Goal: Task Accomplishment & Management: Use online tool/utility

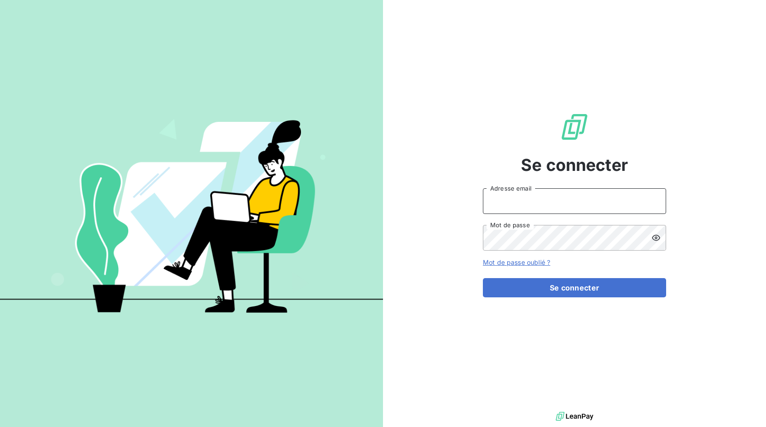
click at [576, 203] on input "Adresse email" at bounding box center [574, 201] width 183 height 26
type input "[EMAIL_ADDRESS][DOMAIN_NAME]"
click at [483, 278] on button "Se connecter" at bounding box center [574, 287] width 183 height 19
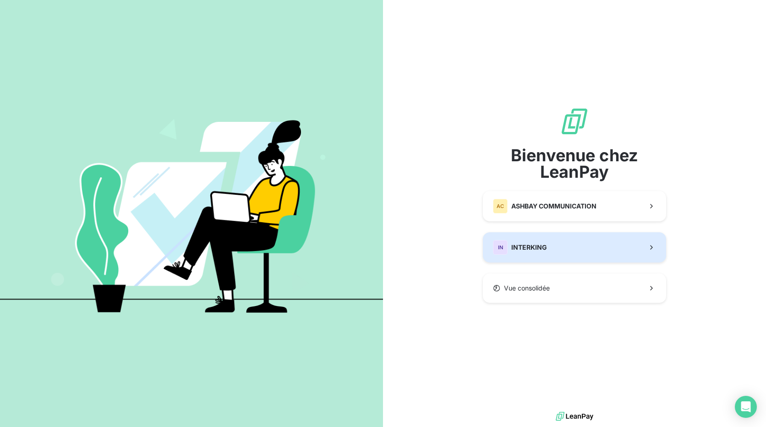
click at [518, 242] on div "IN INTERKING" at bounding box center [520, 247] width 54 height 15
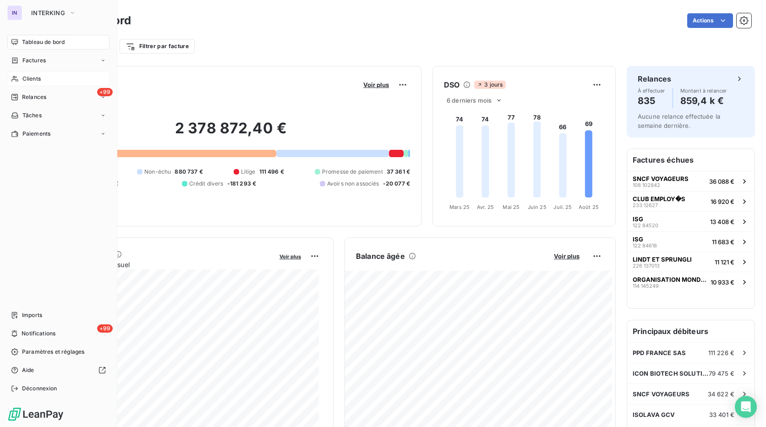
click at [36, 78] on span "Clients" at bounding box center [31, 79] width 18 height 8
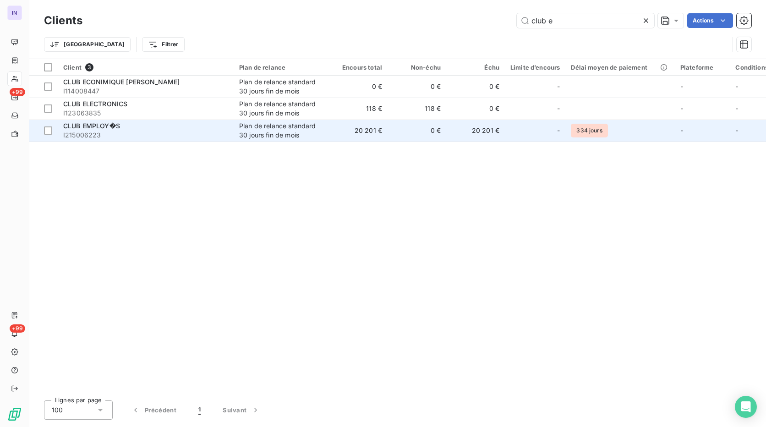
type input "club e"
click at [131, 130] on div "CLUB EMPLOY�S" at bounding box center [145, 125] width 165 height 9
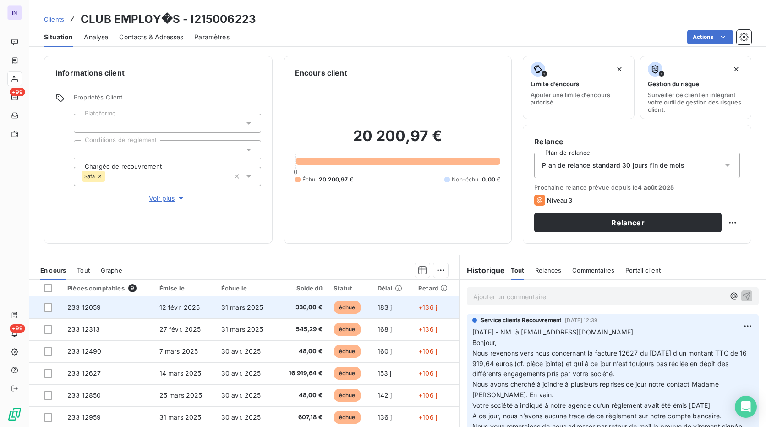
click at [216, 312] on td "31 mars 2025" at bounding box center [246, 307] width 61 height 22
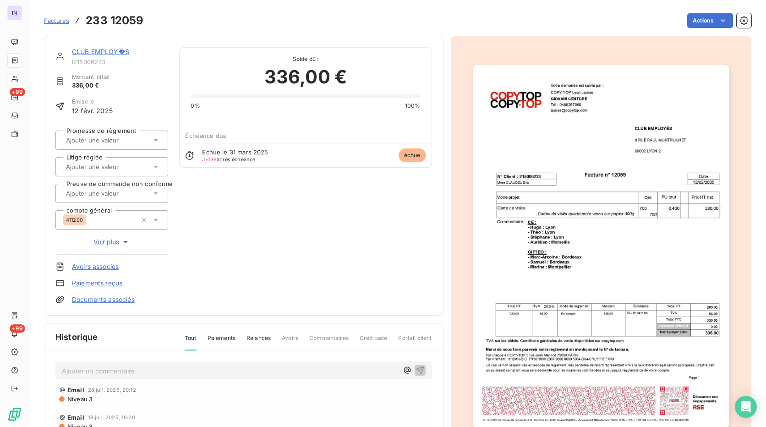
click at [694, 19] on html "IN +99 +99 Factures 233 12059 Actions CLUB EMPLOY�S I215006223 Montant initial …" at bounding box center [383, 213] width 766 height 427
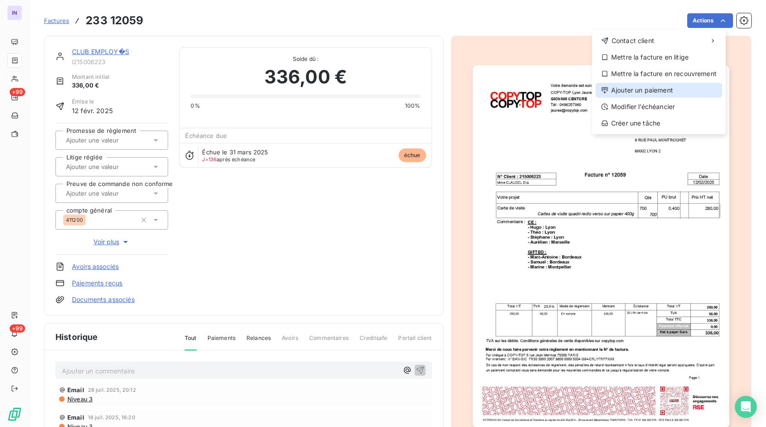
click at [642, 85] on div "Ajouter un paiement" at bounding box center [658, 90] width 126 height 15
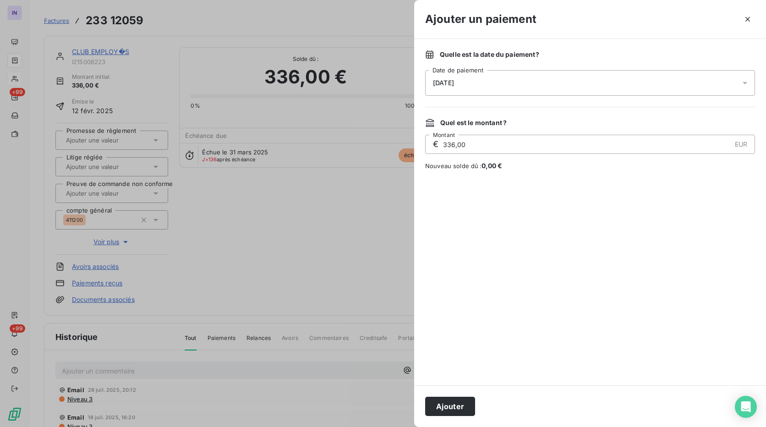
click at [561, 76] on div "[DATE]" at bounding box center [590, 83] width 330 height 26
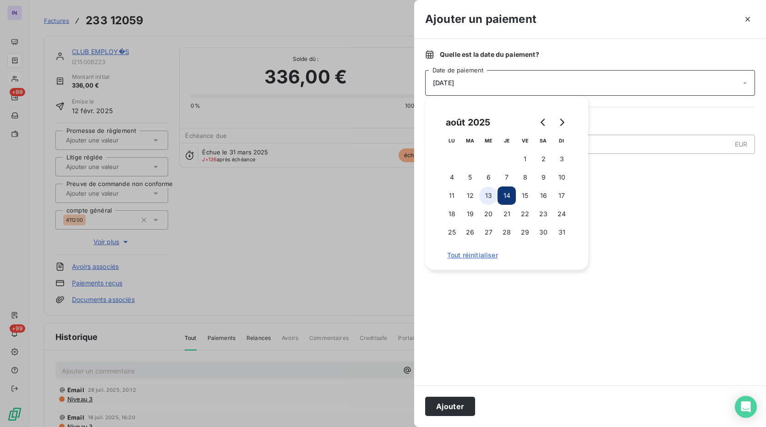
click at [482, 200] on button "13" at bounding box center [488, 195] width 18 height 18
click at [440, 406] on button "Ajouter" at bounding box center [450, 406] width 50 height 19
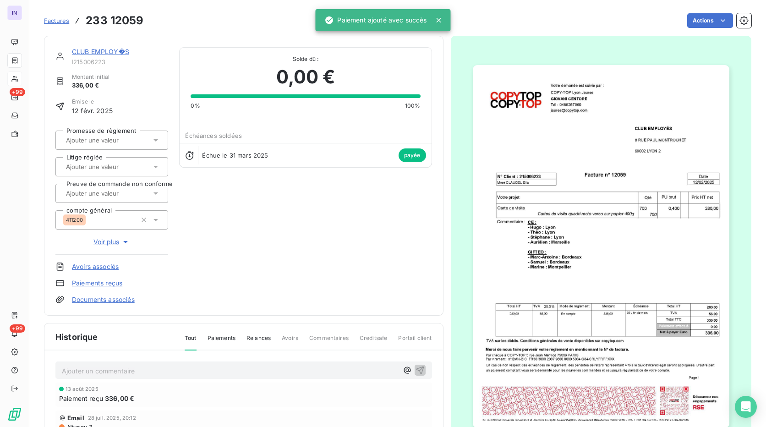
click at [114, 52] on link "CLUB EMPLOY�S" at bounding box center [100, 52] width 57 height 8
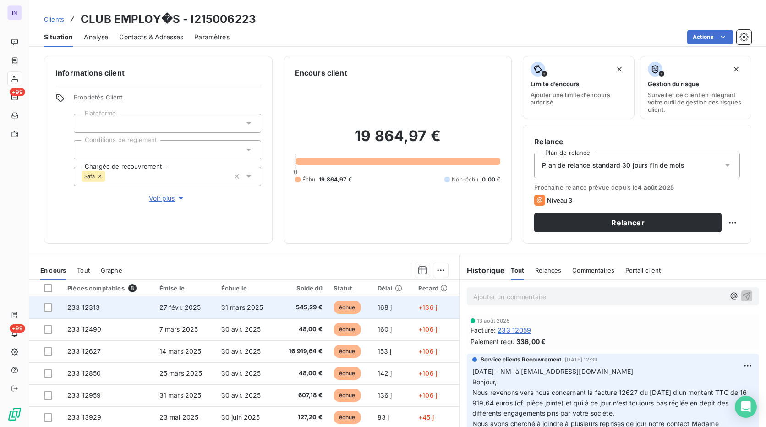
click at [240, 300] on td "31 mars 2025" at bounding box center [246, 307] width 61 height 22
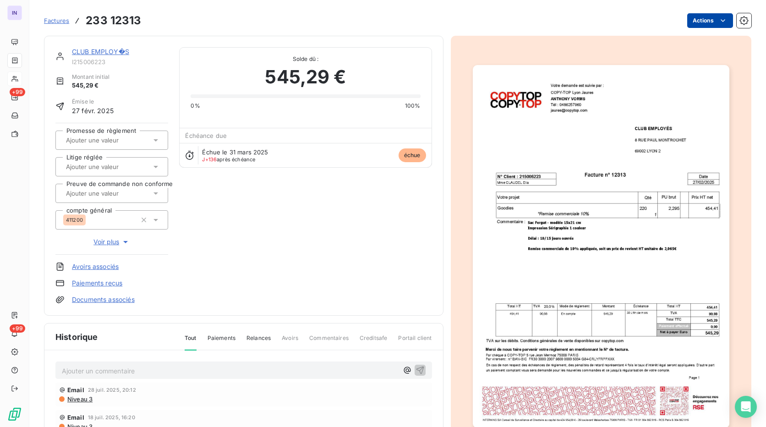
click at [702, 15] on html "IN +99 +99 Factures 233 12313 Actions CLUB EMPLOY�S I215006223 Montant initial …" at bounding box center [383, 213] width 766 height 427
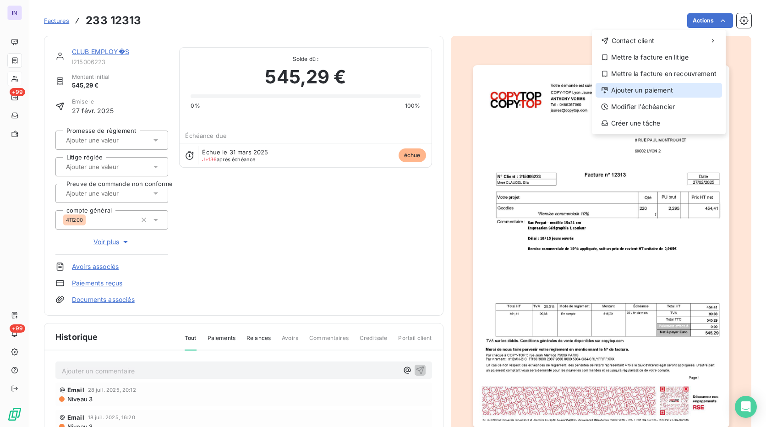
click at [652, 94] on div "Ajouter un paiement" at bounding box center [658, 90] width 126 height 15
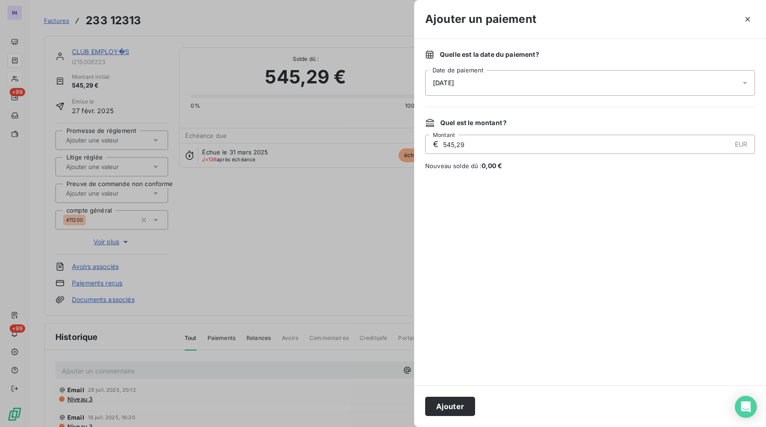
click at [563, 85] on div "[DATE]" at bounding box center [590, 83] width 330 height 26
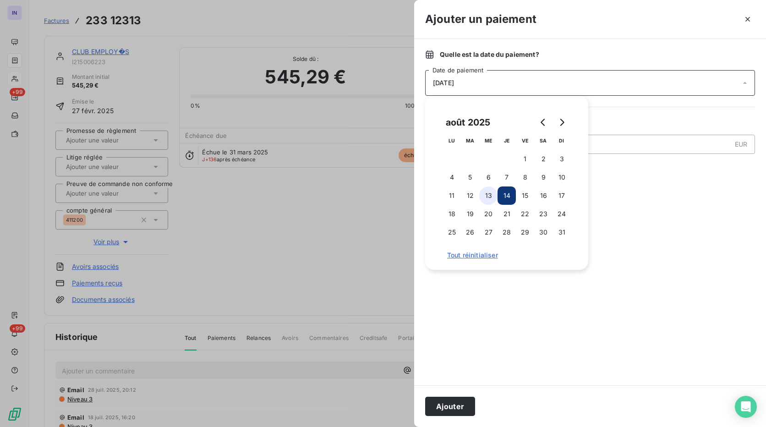
click at [490, 195] on button "13" at bounding box center [488, 195] width 18 height 18
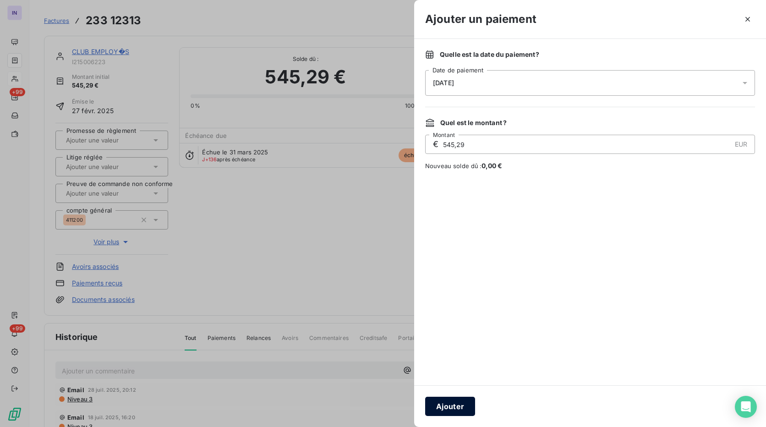
click at [445, 404] on button "Ajouter" at bounding box center [450, 406] width 50 height 19
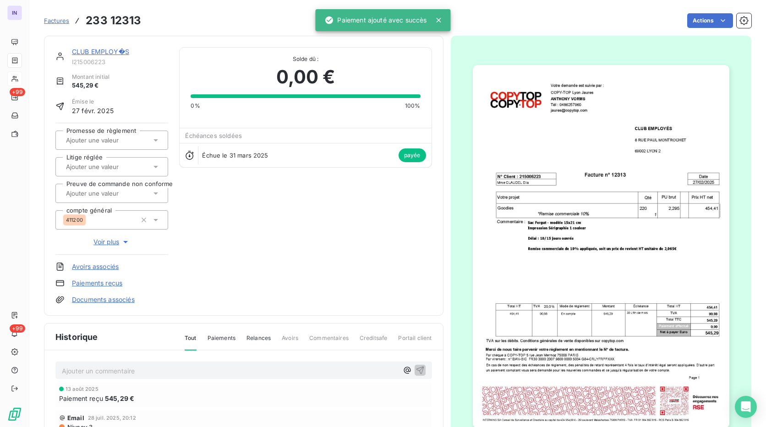
click at [115, 48] on link "CLUB EMPLOY�S" at bounding box center [100, 52] width 57 height 8
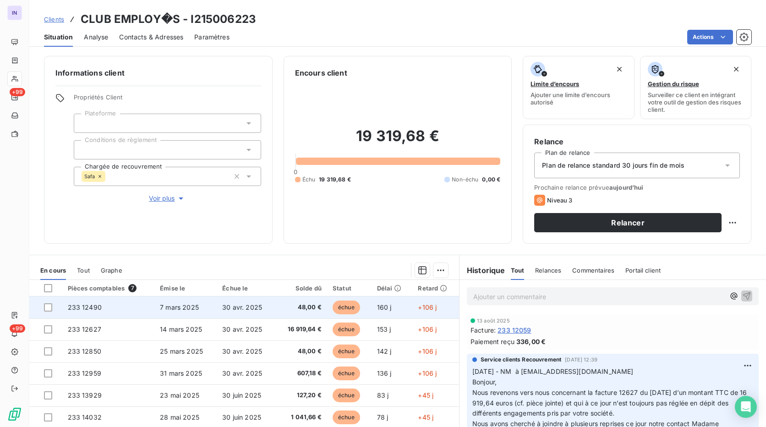
click at [252, 311] on td "30 avr. 2025" at bounding box center [246, 307] width 59 height 22
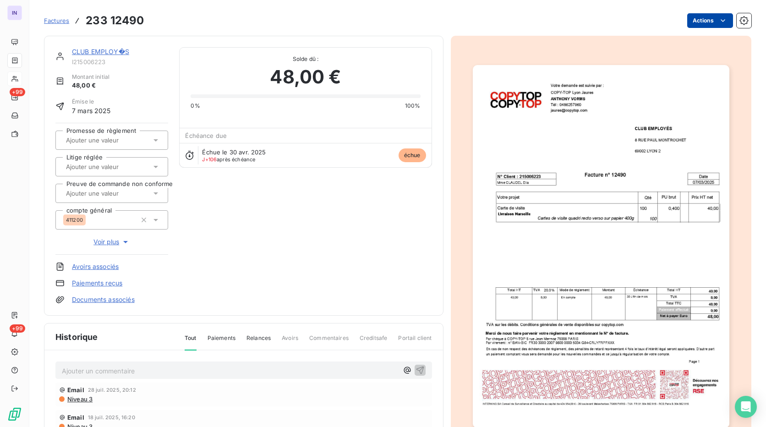
click at [698, 21] on html "IN +99 +99 Factures 233 12490 Actions CLUB EMPLOY�S I215006223 Montant initial …" at bounding box center [383, 213] width 766 height 427
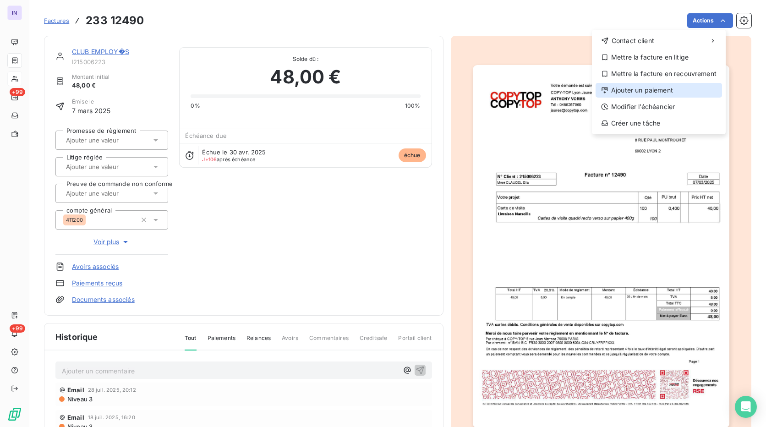
click at [646, 91] on div "Ajouter un paiement" at bounding box center [658, 90] width 126 height 15
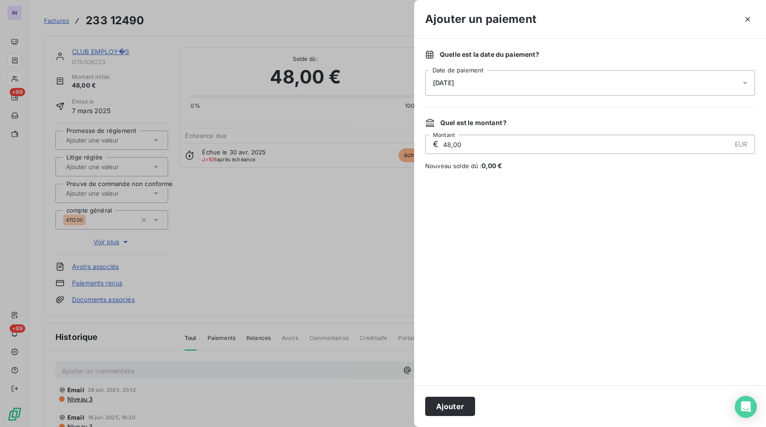
click at [546, 84] on div "[DATE]" at bounding box center [590, 83] width 330 height 26
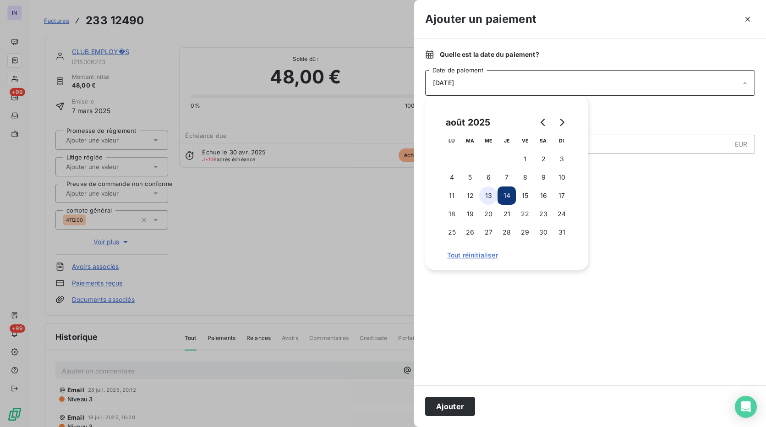
click at [491, 198] on button "13" at bounding box center [488, 195] width 18 height 18
click at [447, 409] on button "Ajouter" at bounding box center [450, 406] width 50 height 19
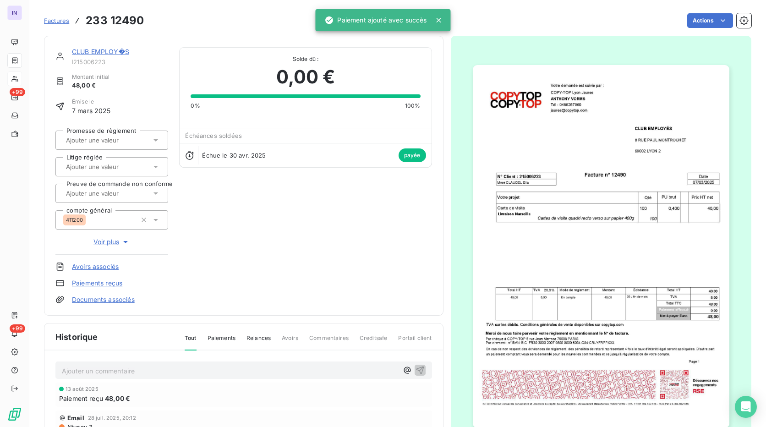
click at [99, 54] on link "CLUB EMPLOY�S" at bounding box center [100, 52] width 57 height 8
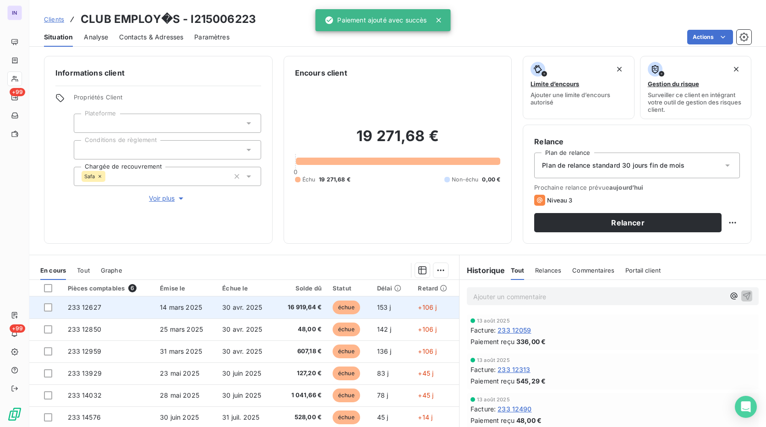
click at [205, 304] on td "14 mars 2025" at bounding box center [185, 307] width 62 height 22
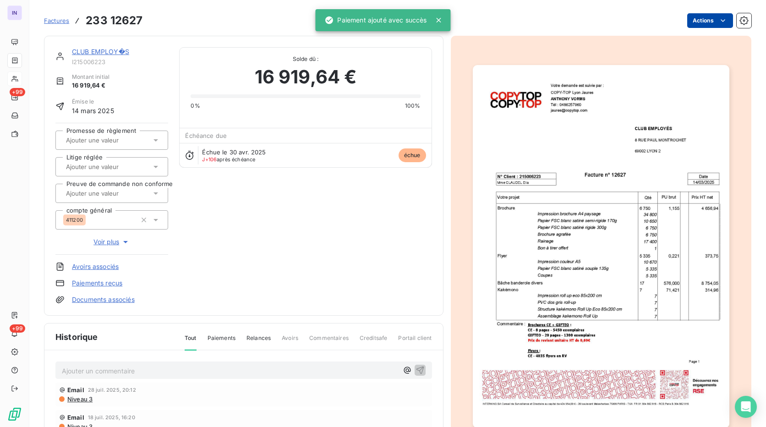
click at [695, 21] on html "IN +99 +99 Factures 233 12627 Actions CLUB EMPLOY�S I215006223 Montant initial …" at bounding box center [383, 213] width 766 height 427
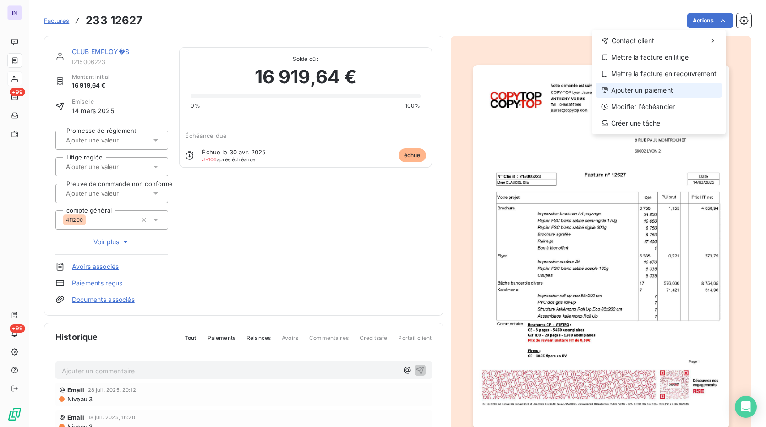
click at [640, 88] on div "Ajouter un paiement" at bounding box center [658, 90] width 126 height 15
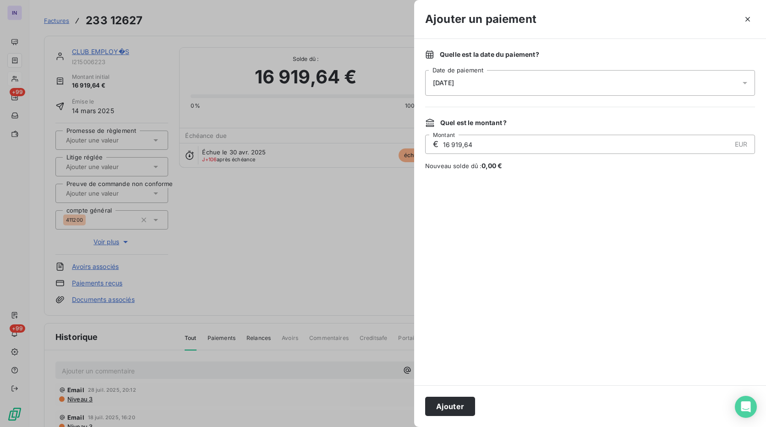
click at [489, 80] on div "[DATE]" at bounding box center [590, 83] width 330 height 26
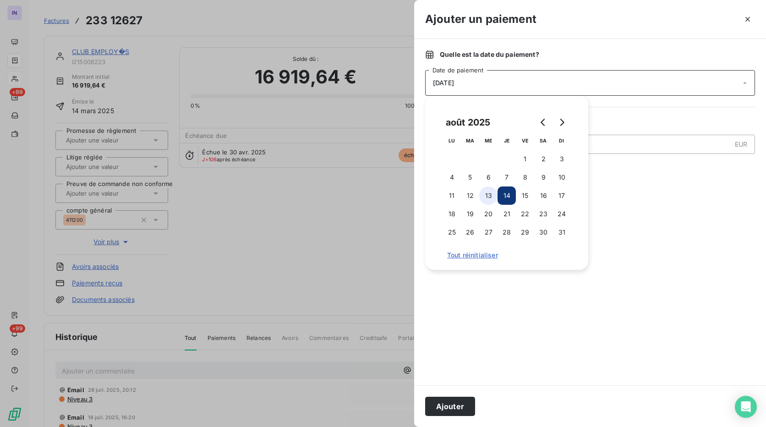
click at [481, 195] on button "13" at bounding box center [488, 195] width 18 height 18
click at [445, 397] on button "Ajouter" at bounding box center [450, 406] width 50 height 19
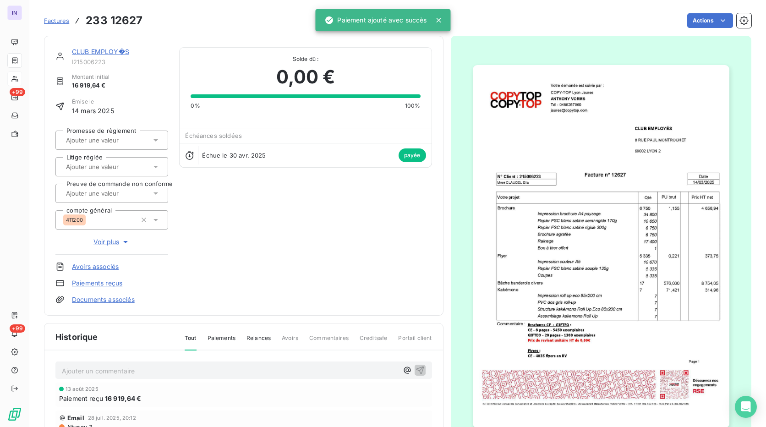
click at [97, 53] on link "CLUB EMPLOY�S" at bounding box center [100, 52] width 57 height 8
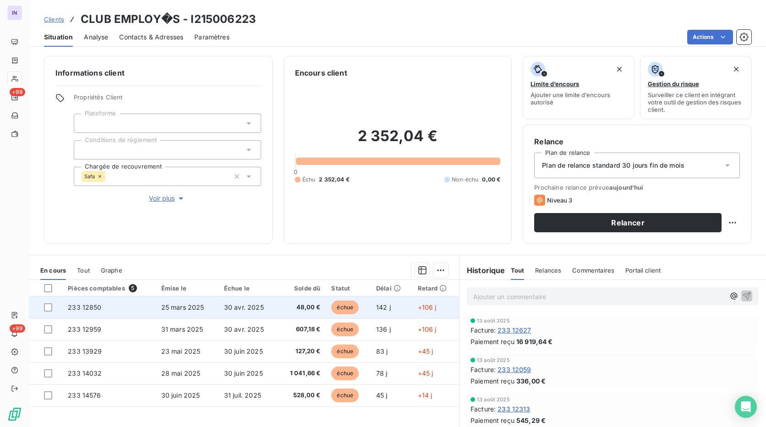
click at [236, 304] on span "30 avr. 2025" at bounding box center [244, 307] width 40 height 8
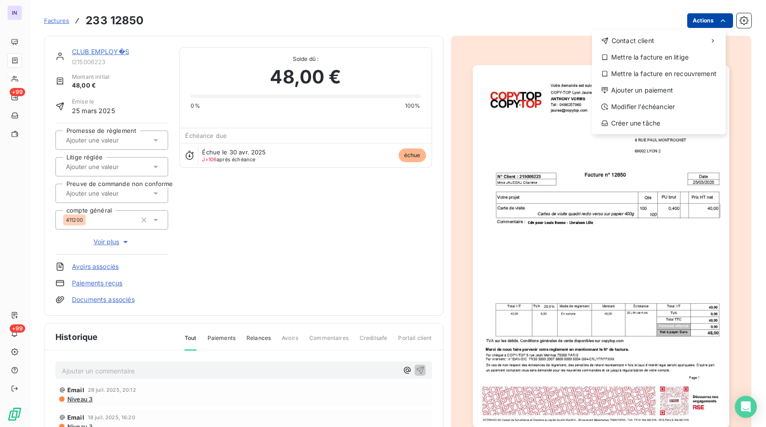
click at [689, 26] on html "IN +99 +99 Factures [PHONE_NUMBER] Actions Contact client Mettre la facture en …" at bounding box center [383, 213] width 766 height 427
click at [642, 97] on div "Ajouter un paiement" at bounding box center [658, 90] width 126 height 15
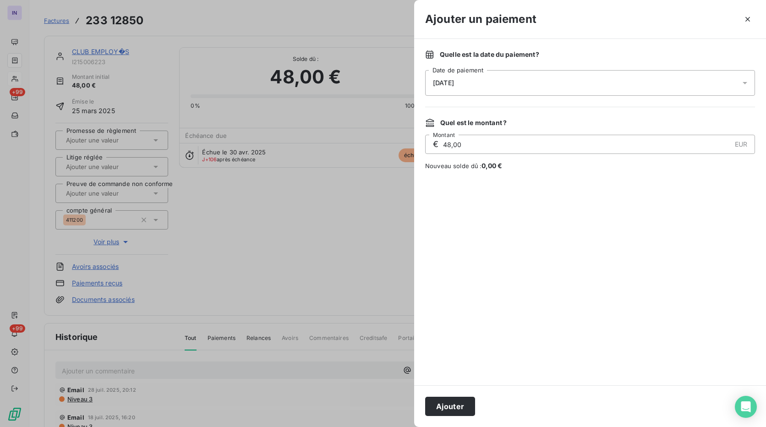
click at [567, 76] on div "[DATE]" at bounding box center [590, 83] width 330 height 26
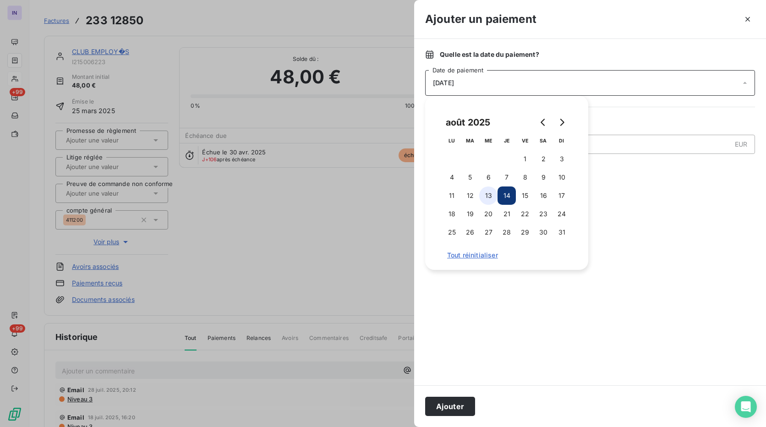
click at [489, 201] on button "13" at bounding box center [488, 195] width 18 height 18
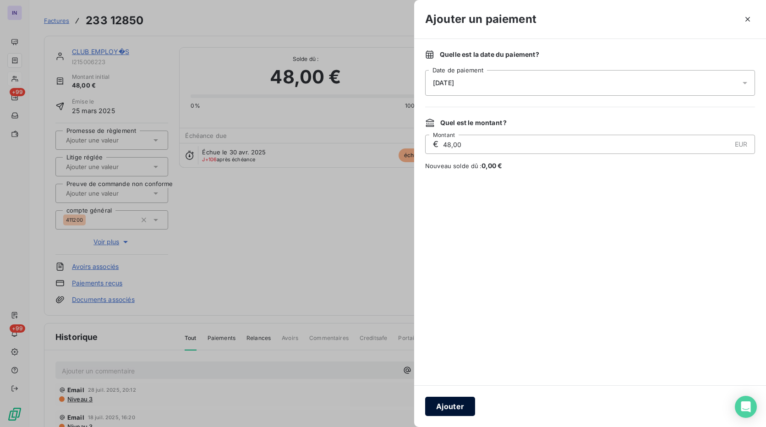
click at [451, 410] on button "Ajouter" at bounding box center [450, 406] width 50 height 19
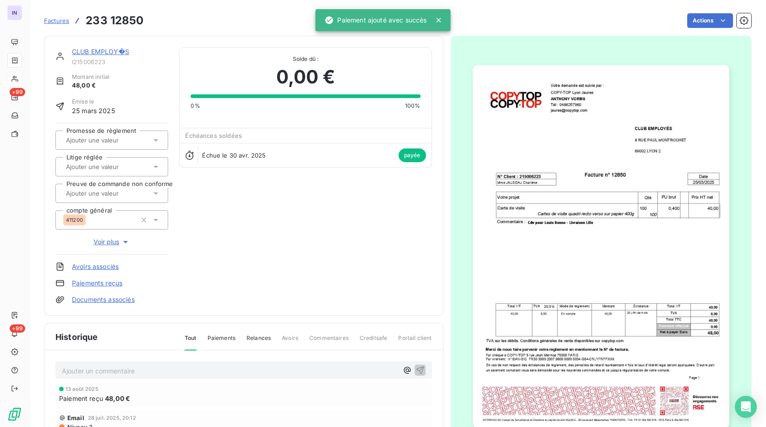
click at [92, 49] on link "CLUB EMPLOY�S" at bounding box center [100, 52] width 57 height 8
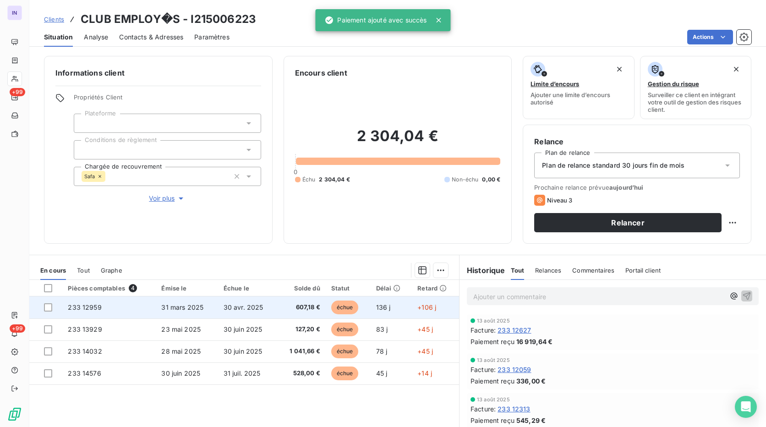
click at [184, 313] on td "31 mars 2025" at bounding box center [187, 307] width 62 height 22
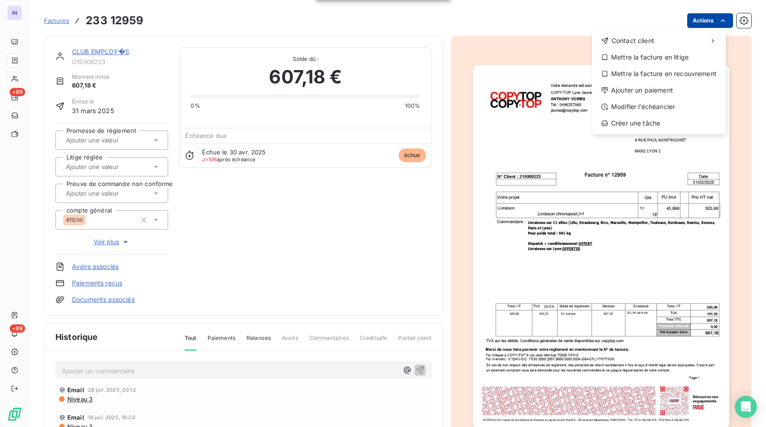
click at [690, 25] on html "IN +99 +99 Factures [PHONE_NUMBER] Actions Contact client Mettre la facture en …" at bounding box center [383, 213] width 766 height 427
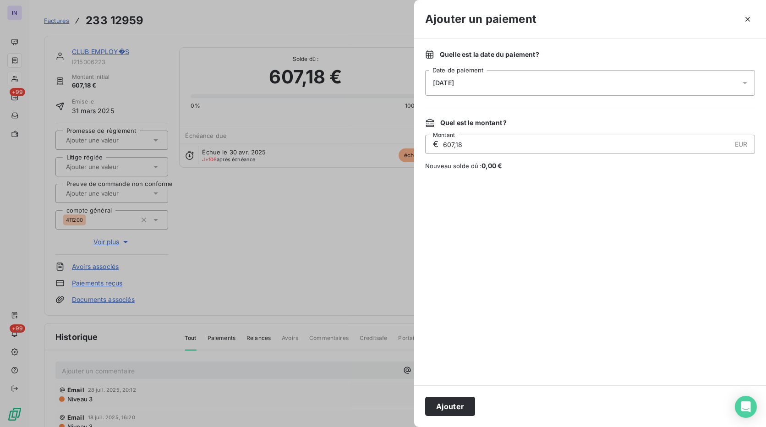
click at [501, 84] on div "[DATE]" at bounding box center [590, 83] width 330 height 26
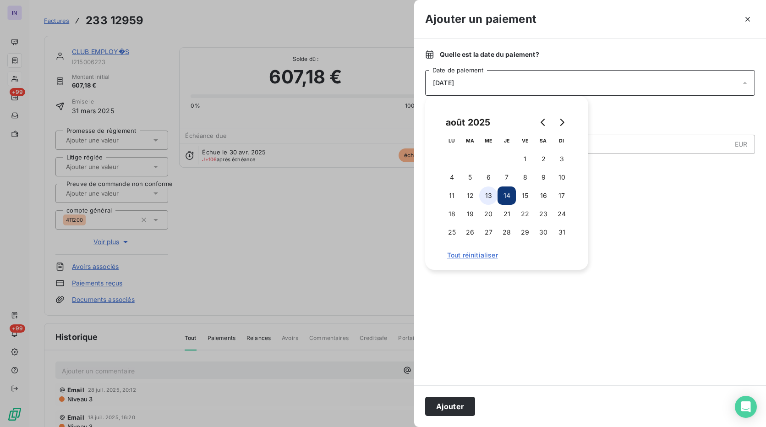
click at [485, 197] on button "13" at bounding box center [488, 195] width 18 height 18
click at [435, 407] on button "Ajouter" at bounding box center [450, 406] width 50 height 19
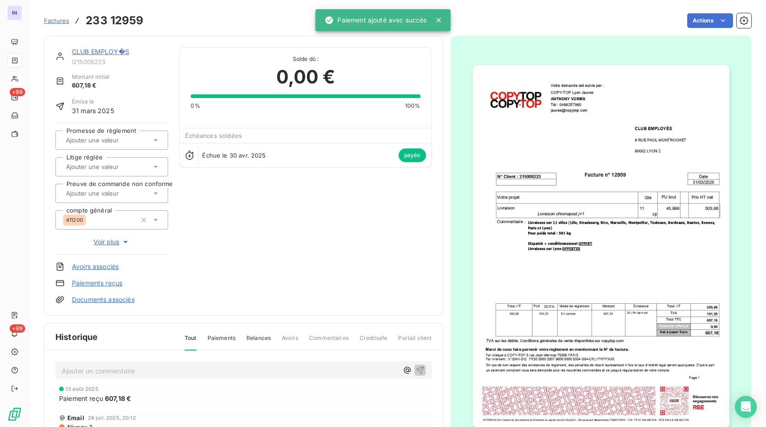
click at [108, 53] on link "CLUB EMPLOY�S" at bounding box center [100, 52] width 57 height 8
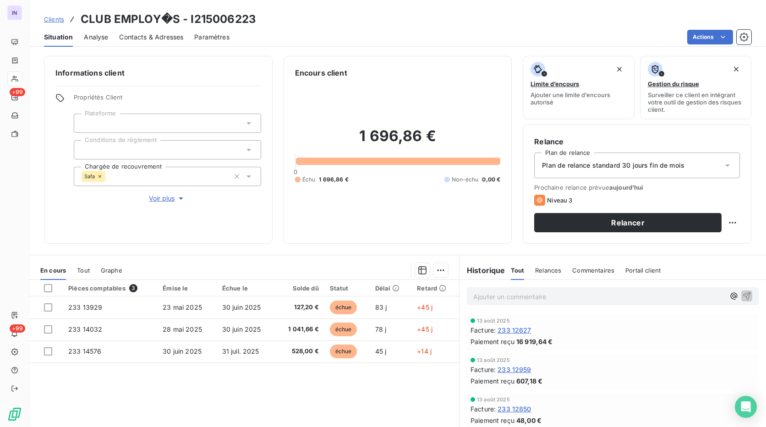
drag, startPoint x: 101, startPoint y: 175, endPoint x: 162, endPoint y: 174, distance: 60.5
click at [101, 175] on icon at bounding box center [99, 176] width 5 height 5
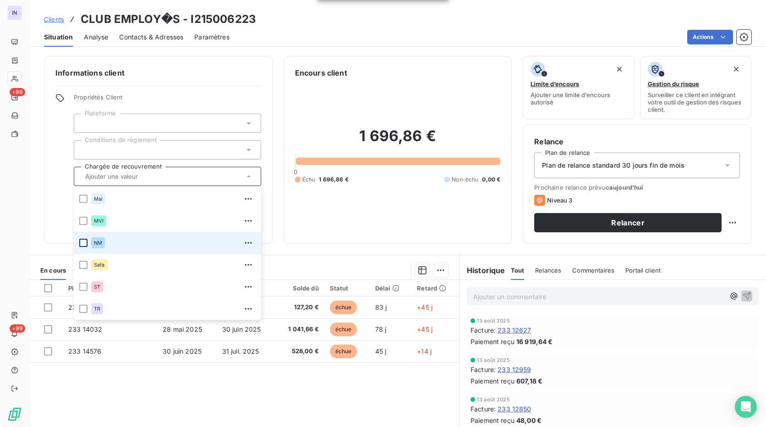
click at [84, 242] on div at bounding box center [83, 243] width 8 height 8
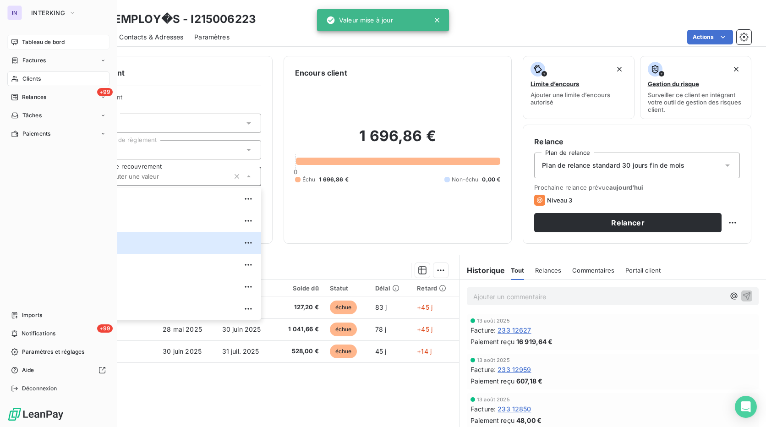
click at [40, 41] on span "Tableau de bord" at bounding box center [43, 42] width 43 height 8
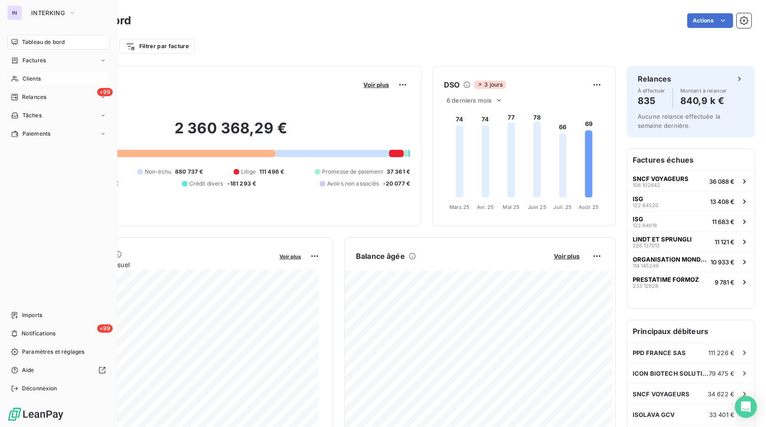
drag, startPoint x: 33, startPoint y: 80, endPoint x: 104, endPoint y: 81, distance: 71.0
click at [33, 80] on span "Clients" at bounding box center [31, 79] width 18 height 8
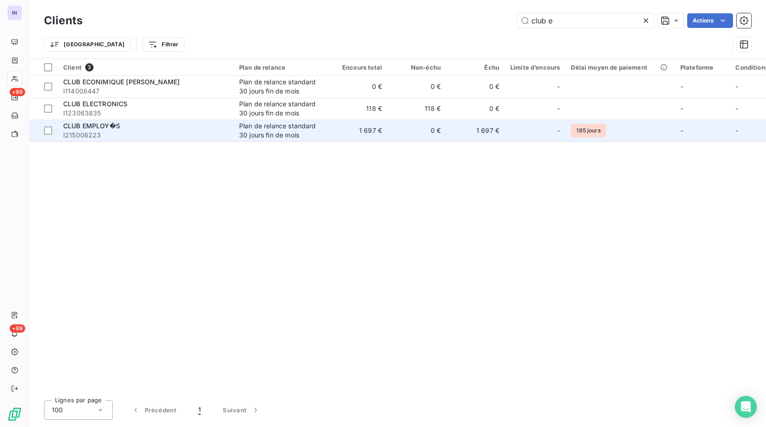
click at [103, 140] on td "CLUB EMPLOY�S I215006223" at bounding box center [146, 131] width 176 height 22
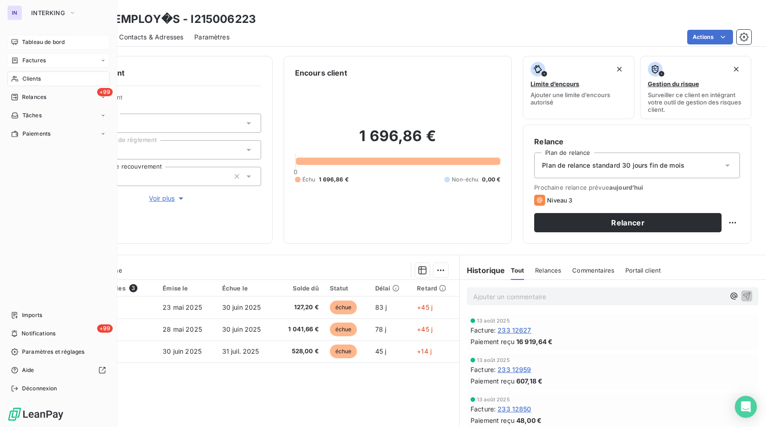
click at [36, 57] on span "Factures" at bounding box center [33, 60] width 23 height 8
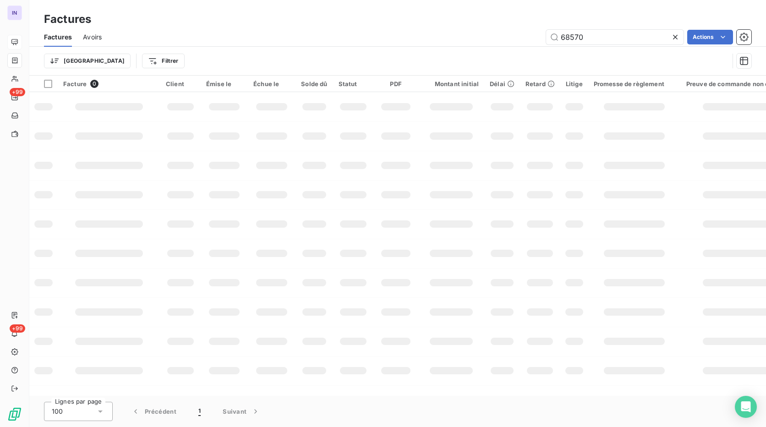
drag, startPoint x: 630, startPoint y: 35, endPoint x: 411, endPoint y: 31, distance: 218.4
click at [418, 33] on div "68570 Actions" at bounding box center [432, 37] width 638 height 15
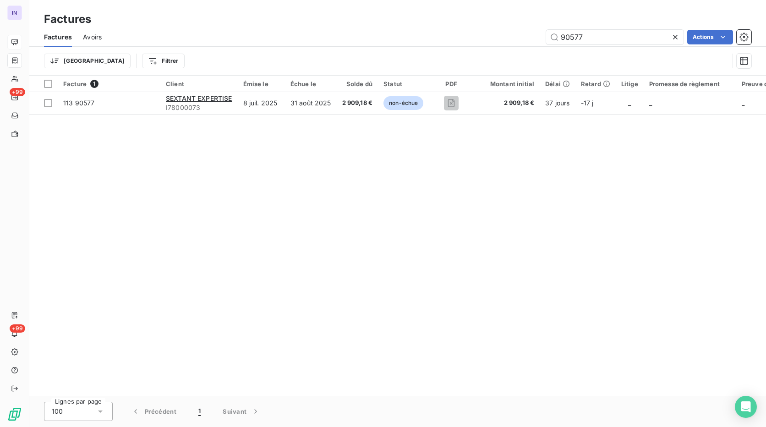
type input "90577"
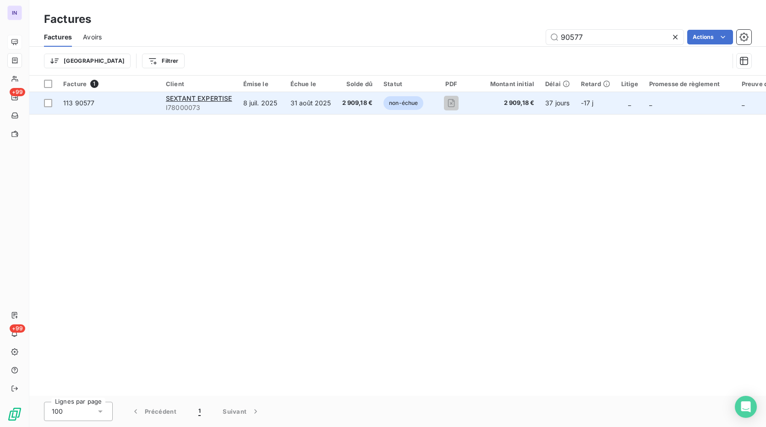
click at [315, 108] on td "31 août 2025" at bounding box center [311, 103] width 52 height 22
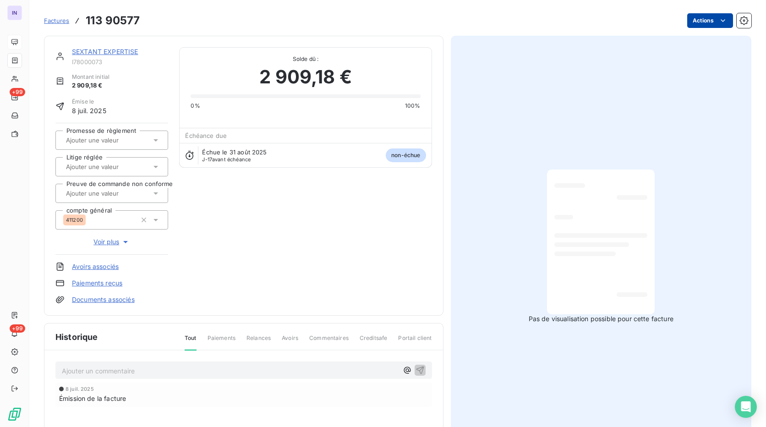
click at [698, 22] on html "IN +99 +99 Factures 113 90577 Actions SEXTANT EXPERTISE I78000073 Montant initi…" at bounding box center [383, 213] width 766 height 427
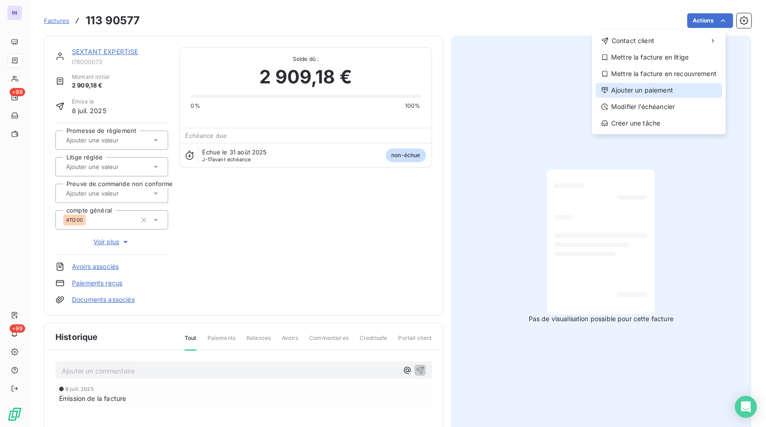
click at [657, 88] on div "Ajouter un paiement" at bounding box center [658, 90] width 126 height 15
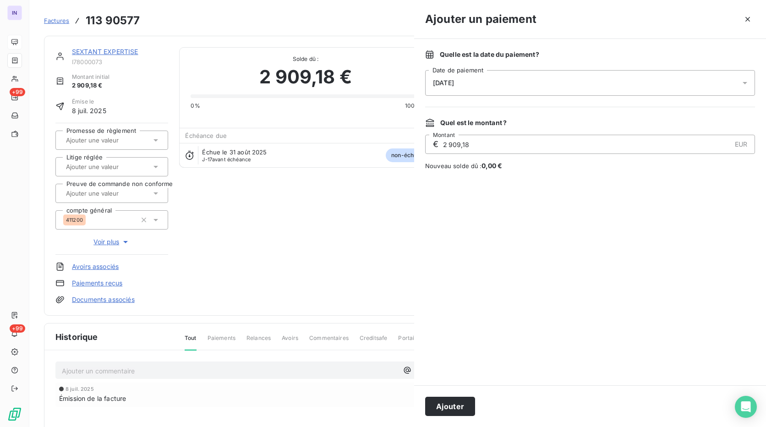
click at [528, 77] on div "[DATE]" at bounding box center [590, 83] width 330 height 26
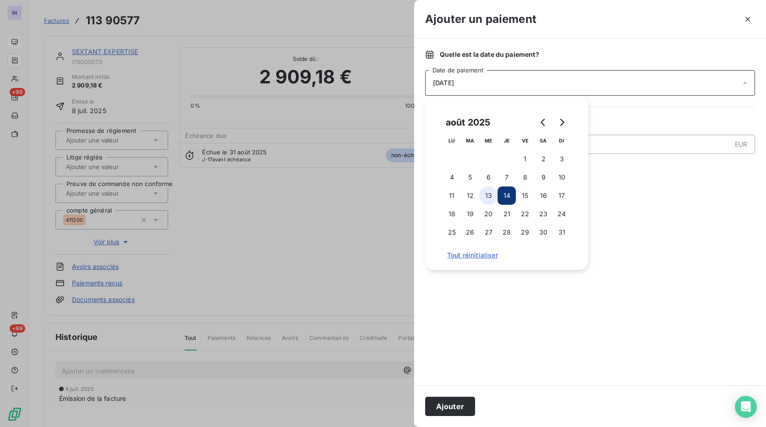
click at [490, 193] on button "13" at bounding box center [488, 195] width 18 height 18
click at [469, 405] on button "Ajouter" at bounding box center [450, 406] width 50 height 19
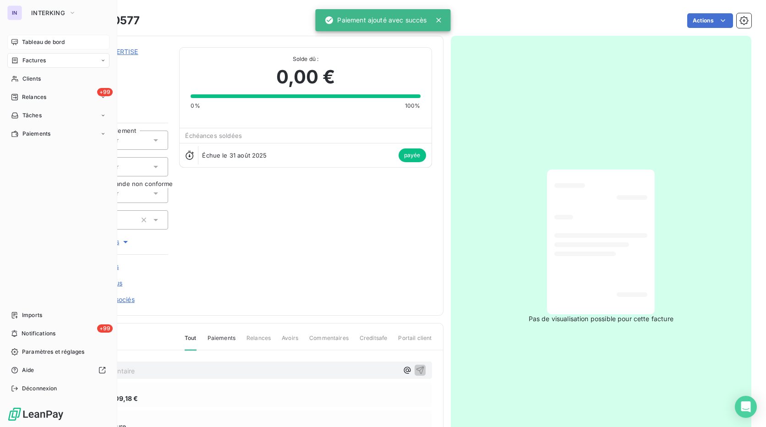
drag, startPoint x: 43, startPoint y: 54, endPoint x: 64, endPoint y: 60, distance: 22.2
click at [43, 54] on div "Factures" at bounding box center [58, 60] width 102 height 15
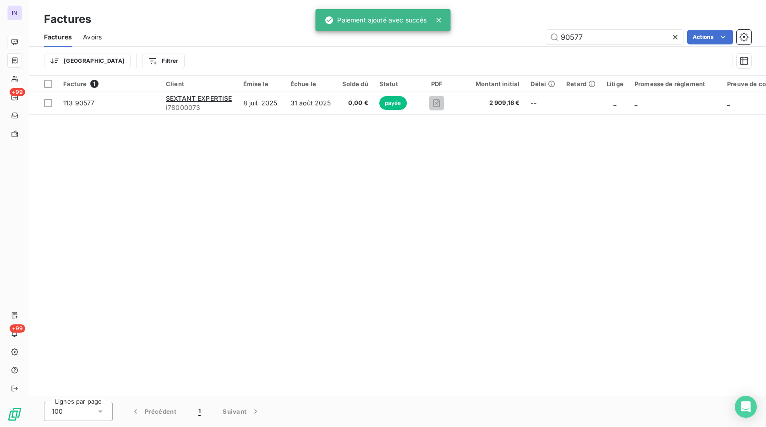
drag, startPoint x: 479, startPoint y: 34, endPoint x: 477, endPoint y: 39, distance: 6.0
click at [467, 34] on div "90577 Actions" at bounding box center [432, 37] width 638 height 15
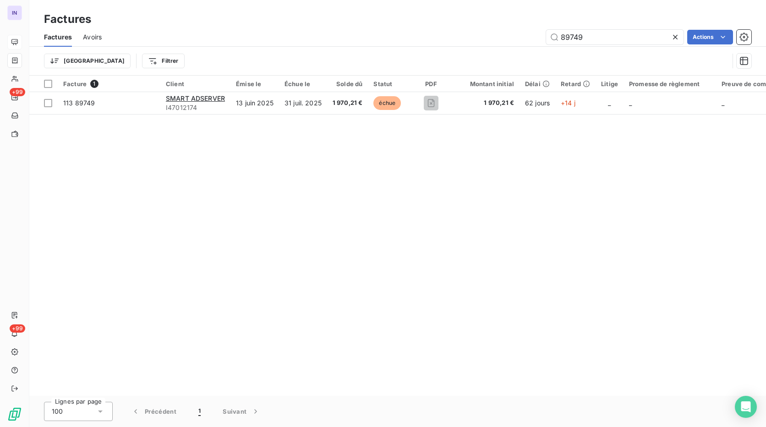
type input "89749"
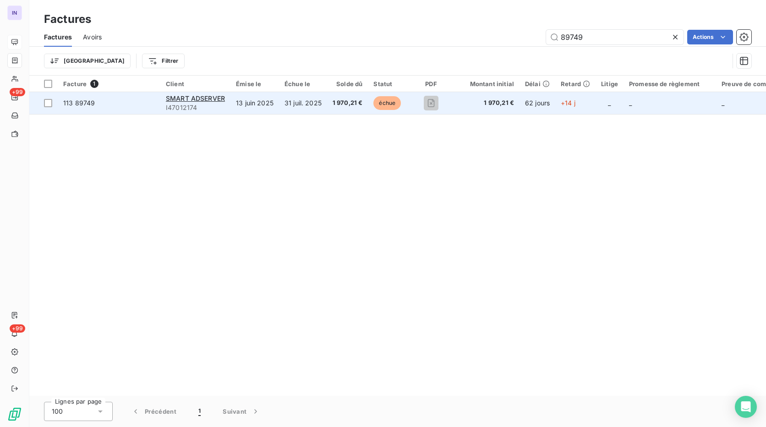
click at [329, 103] on td "1 970,21 €" at bounding box center [347, 103] width 41 height 22
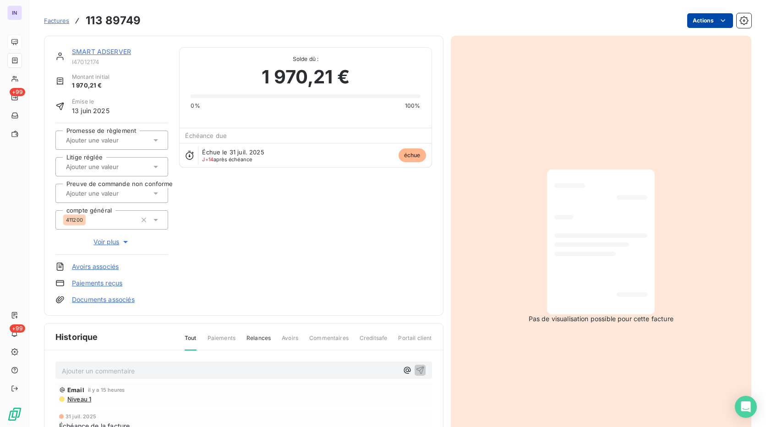
click at [691, 24] on html "IN +99 +99 Factures 113 89749 Actions SMART ADSERVER I47012174 Montant initial …" at bounding box center [383, 213] width 766 height 427
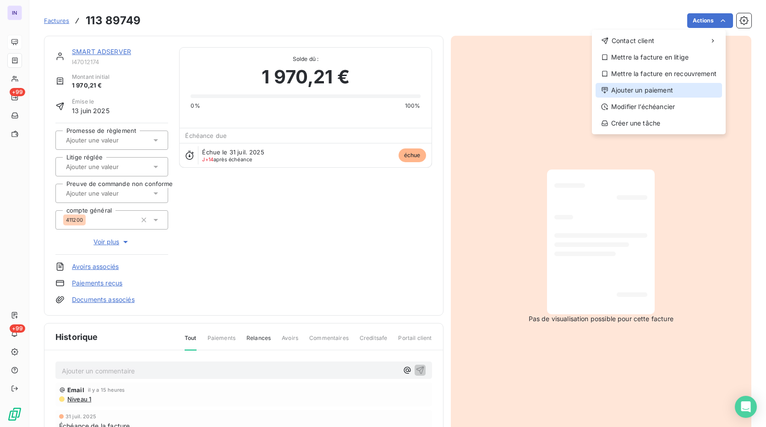
click at [653, 88] on div "Ajouter un paiement" at bounding box center [658, 90] width 126 height 15
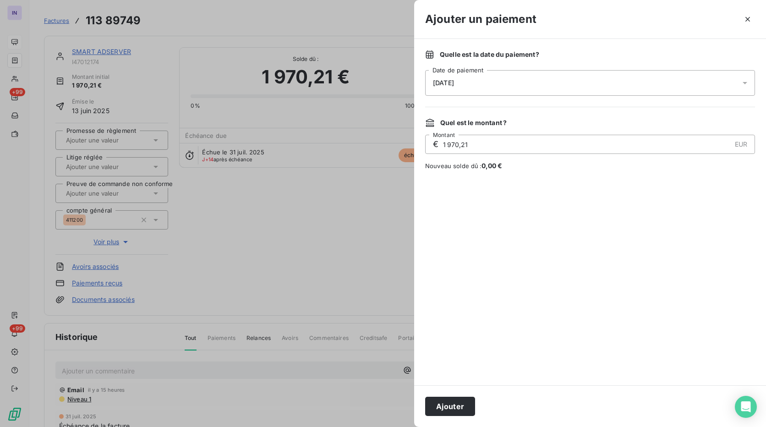
click at [566, 77] on div "[DATE]" at bounding box center [590, 83] width 330 height 26
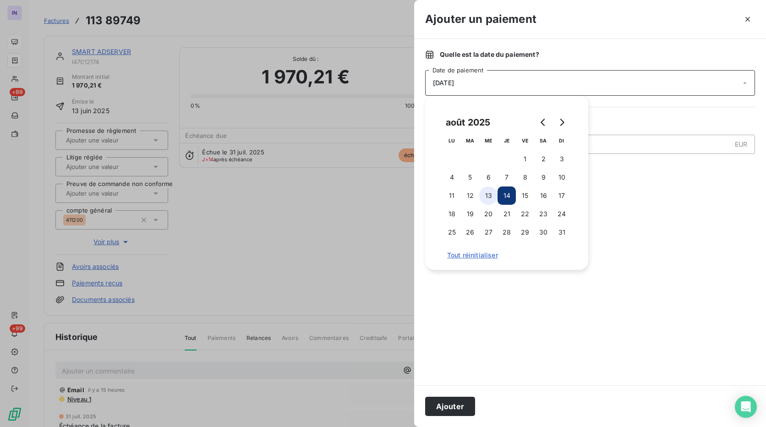
click at [488, 201] on button "13" at bounding box center [488, 195] width 18 height 18
click at [449, 407] on button "Ajouter" at bounding box center [450, 406] width 50 height 19
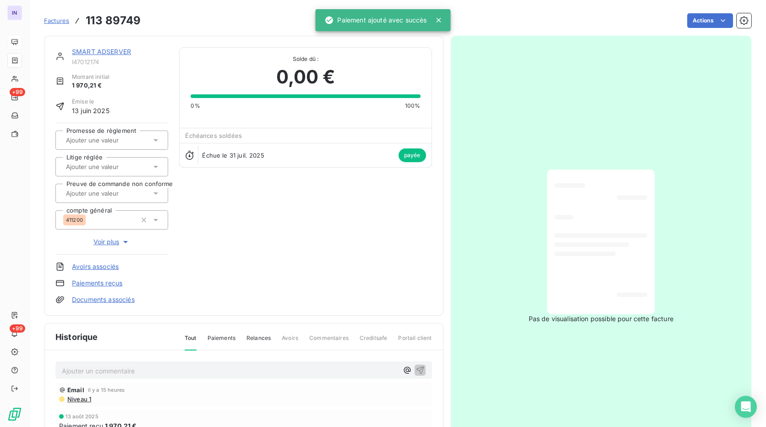
click at [103, 51] on link "SMART ADSERVER" at bounding box center [101, 52] width 59 height 8
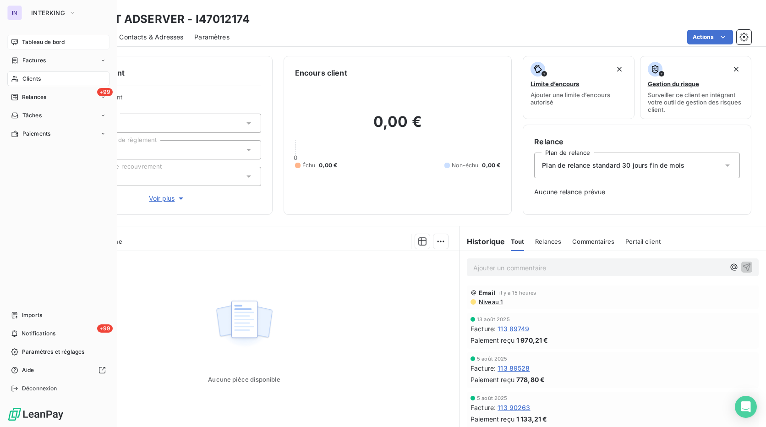
click at [42, 64] on span "Factures" at bounding box center [33, 60] width 23 height 8
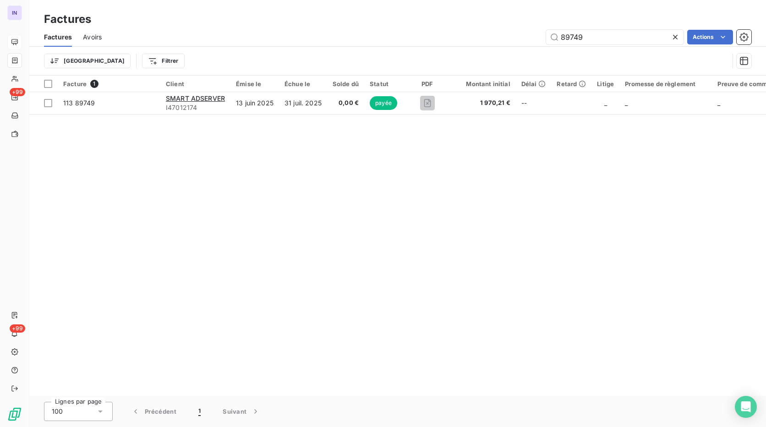
drag, startPoint x: 597, startPoint y: 31, endPoint x: 484, endPoint y: 40, distance: 113.9
click at [484, 40] on div "89749 Actions" at bounding box center [432, 37] width 638 height 15
type input "99329"
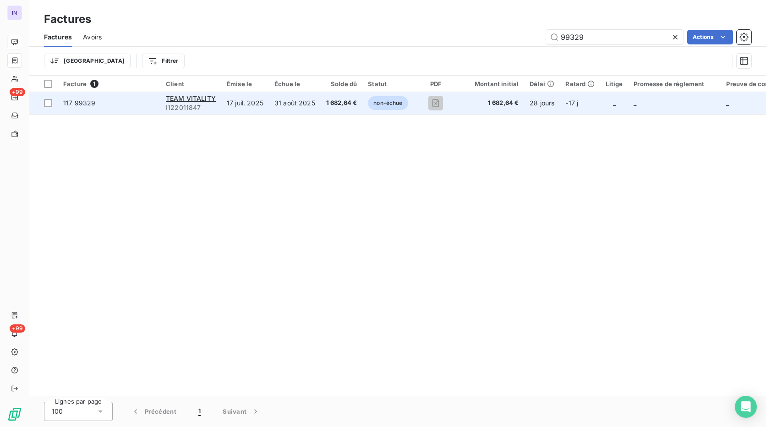
click at [326, 104] on span "1 682,64 €" at bounding box center [341, 102] width 31 height 9
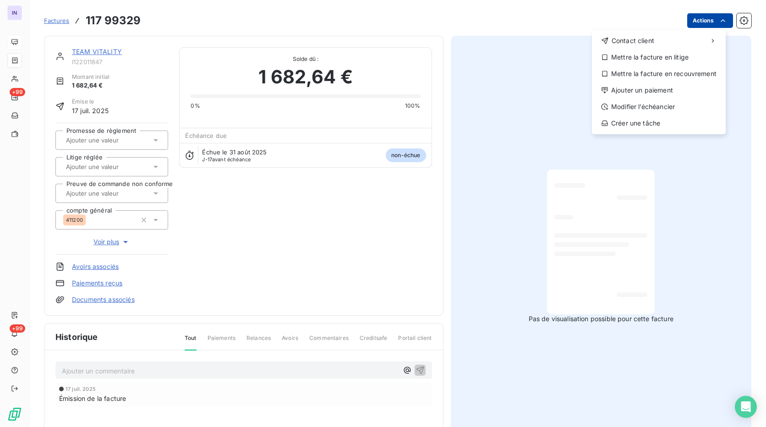
click at [694, 21] on html "IN +99 +99 Factures [PHONE_NUMBER] Actions Contact client Mettre la facture en …" at bounding box center [383, 213] width 766 height 427
click at [661, 91] on div "Ajouter un paiement" at bounding box center [658, 90] width 126 height 15
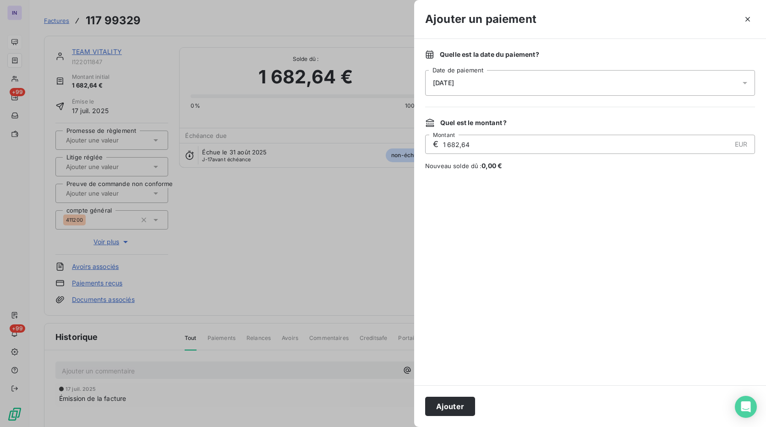
click at [534, 87] on div "[DATE]" at bounding box center [590, 83] width 330 height 26
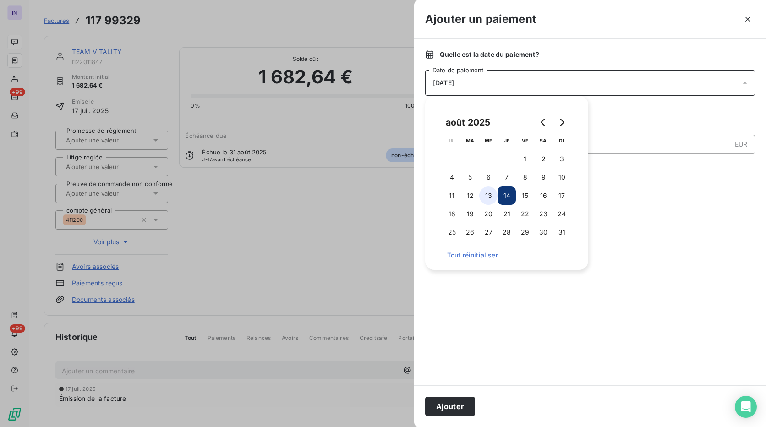
click at [489, 190] on button "13" at bounding box center [488, 195] width 18 height 18
click at [451, 405] on button "Ajouter" at bounding box center [450, 406] width 50 height 19
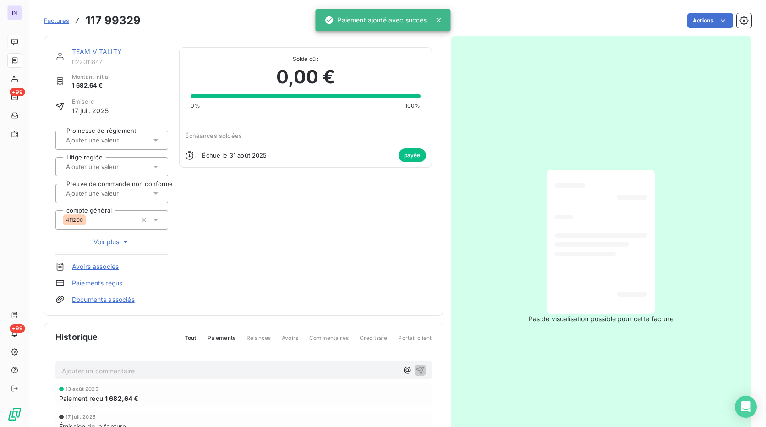
click at [116, 50] on link "TEAM VITALITY" at bounding box center [97, 52] width 50 height 8
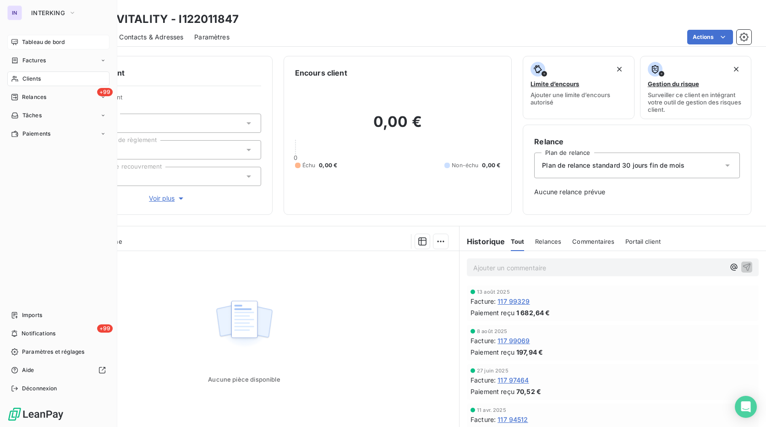
drag, startPoint x: 40, startPoint y: 57, endPoint x: 76, endPoint y: 59, distance: 36.2
click at [40, 57] on span "Factures" at bounding box center [33, 60] width 23 height 8
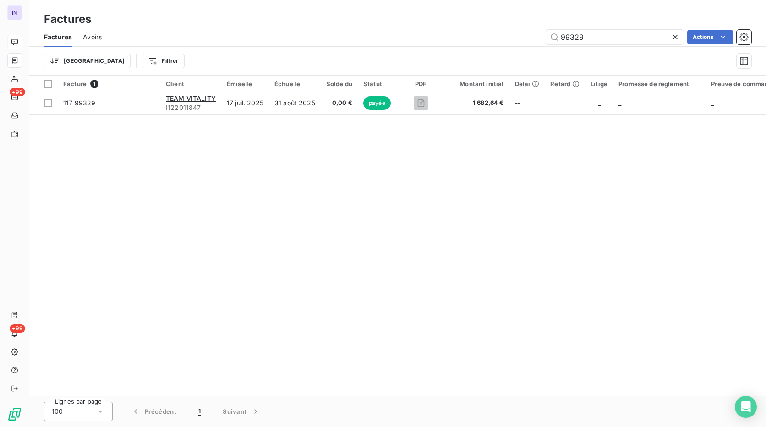
drag, startPoint x: 613, startPoint y: 38, endPoint x: 426, endPoint y: 35, distance: 186.8
click at [426, 34] on div "99329 Actions" at bounding box center [432, 37] width 638 height 15
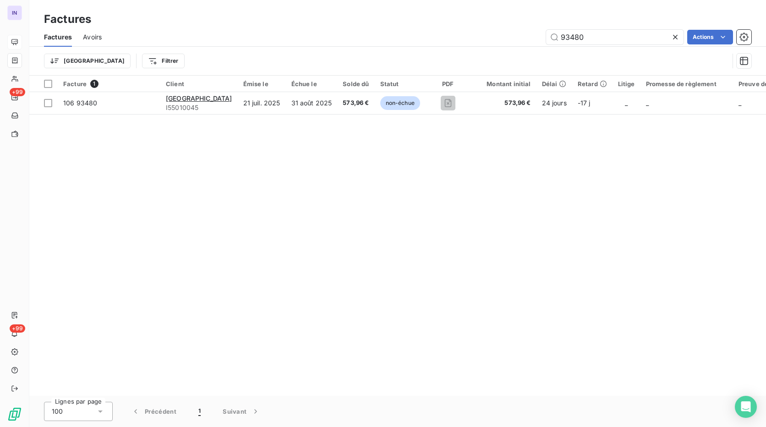
type input "93480"
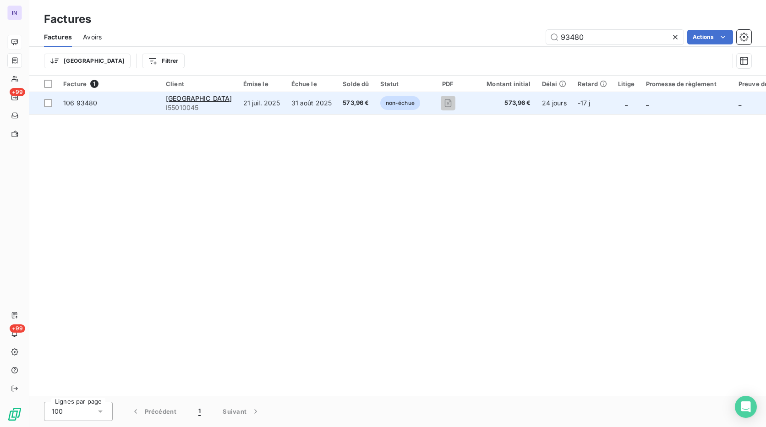
click at [337, 107] on td "31 août 2025" at bounding box center [312, 103] width 52 height 22
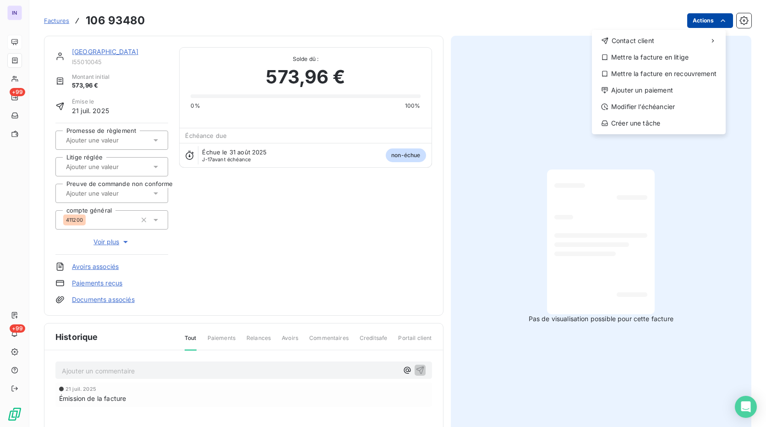
click at [702, 16] on html "IN +99 +99 Factures [PHONE_NUMBER] Actions Contact client Mettre la facture en …" at bounding box center [383, 213] width 766 height 427
click at [655, 94] on div "Ajouter un paiement" at bounding box center [658, 90] width 126 height 15
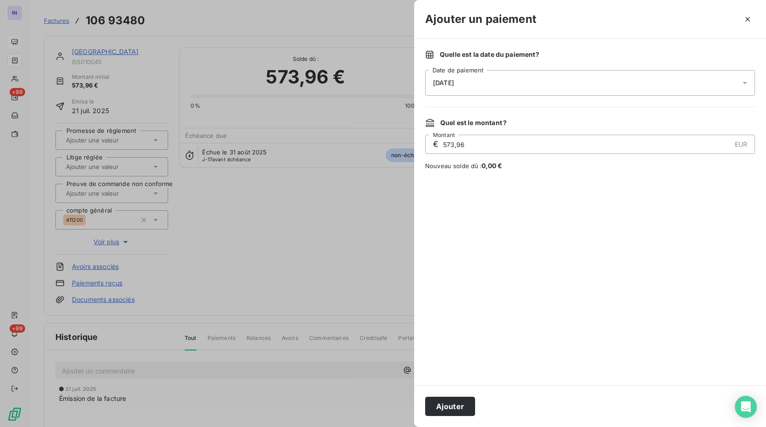
click at [516, 82] on div "[DATE]" at bounding box center [590, 83] width 330 height 26
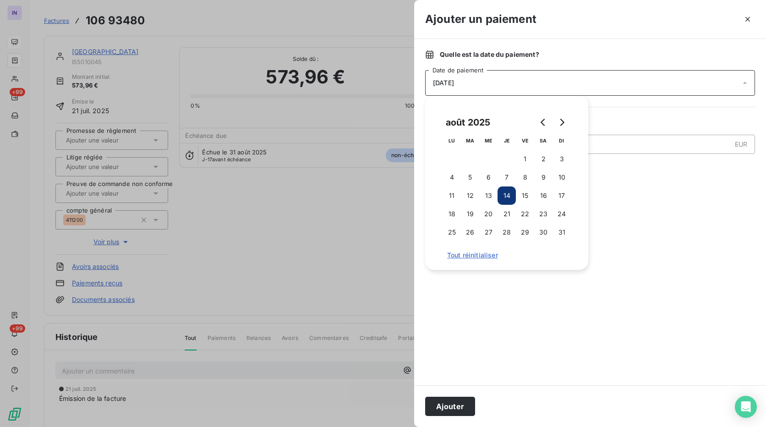
drag, startPoint x: 492, startPoint y: 193, endPoint x: 500, endPoint y: 317, distance: 124.4
click at [491, 193] on button "13" at bounding box center [488, 195] width 18 height 18
click at [454, 401] on button "Ajouter" at bounding box center [450, 406] width 50 height 19
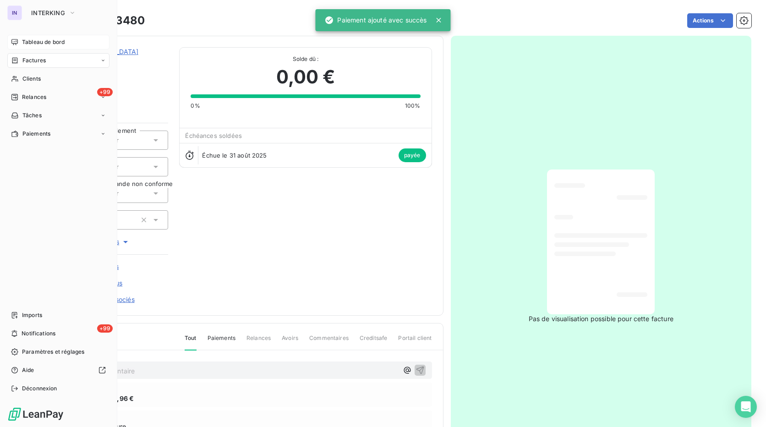
click at [37, 55] on div "Factures" at bounding box center [58, 60] width 102 height 15
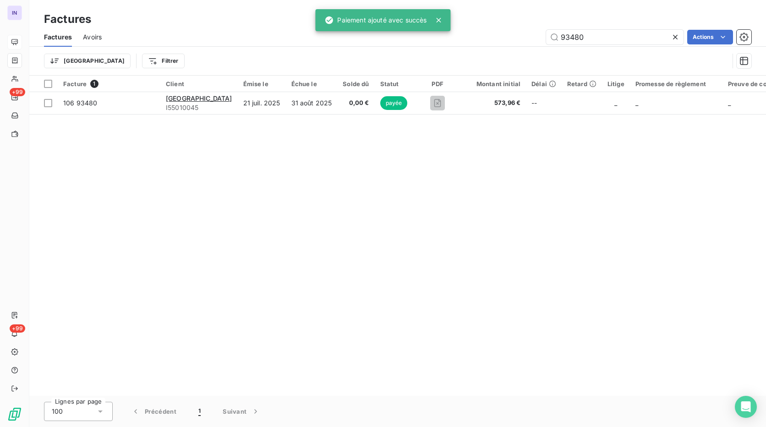
drag, startPoint x: 523, startPoint y: 38, endPoint x: 379, endPoint y: 41, distance: 144.7
click at [387, 41] on div "93480 Actions" at bounding box center [432, 37] width 638 height 15
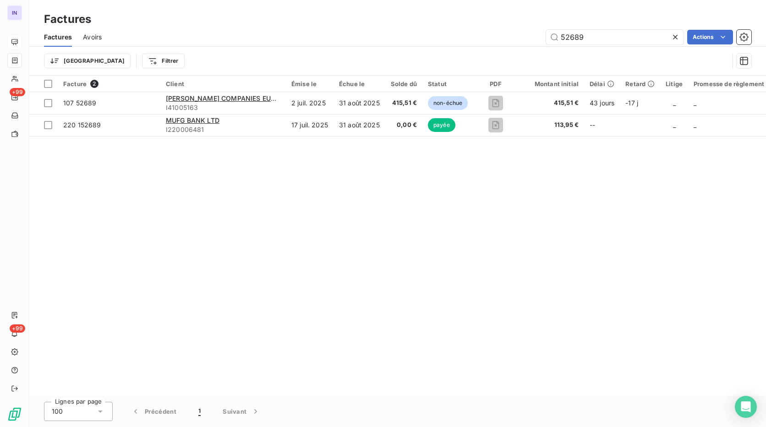
type input "52689"
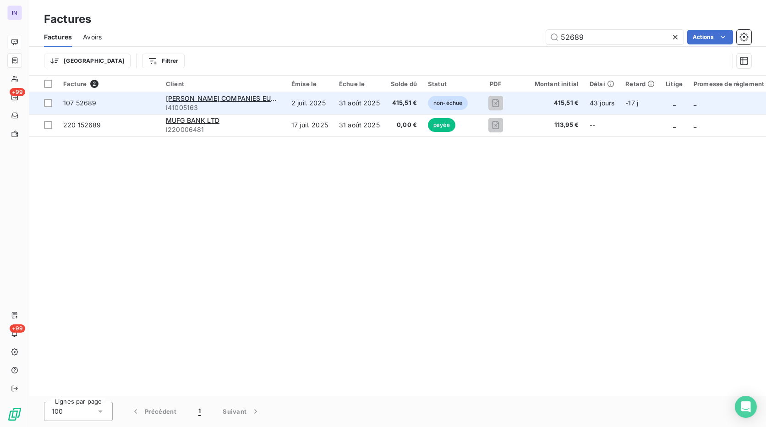
click at [344, 103] on td "31 août 2025" at bounding box center [359, 103] width 52 height 22
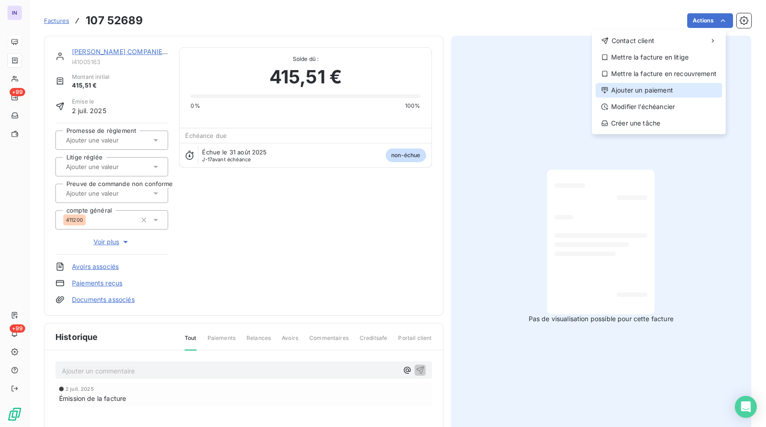
click at [662, 90] on div "Ajouter un paiement" at bounding box center [658, 90] width 126 height 15
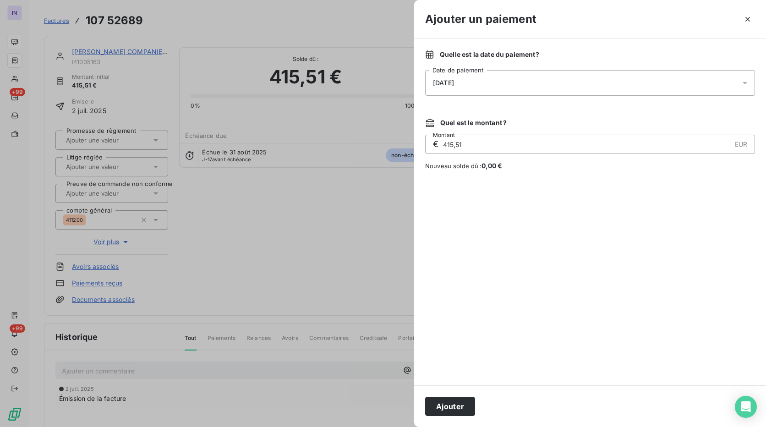
click at [454, 82] on span "[DATE]" at bounding box center [443, 82] width 21 height 7
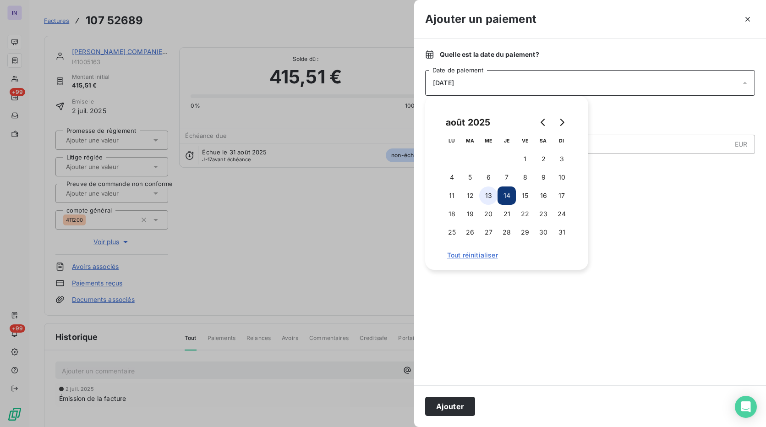
click at [492, 195] on button "13" at bounding box center [488, 195] width 18 height 18
click at [458, 404] on button "Ajouter" at bounding box center [450, 406] width 50 height 19
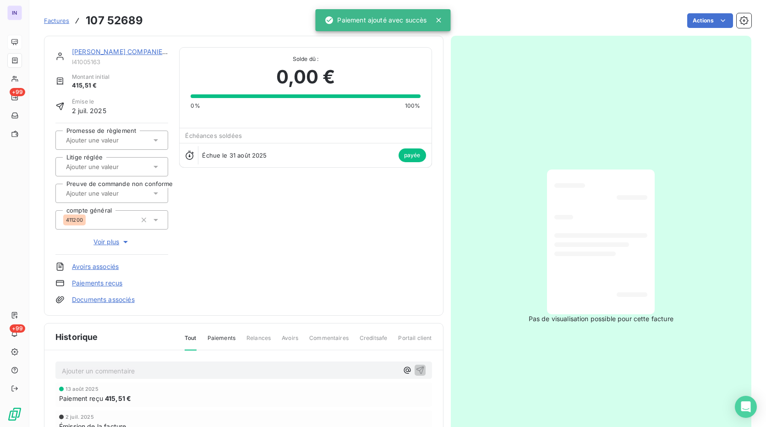
click at [112, 51] on link "[PERSON_NAME] COMPANIES EUROPE" at bounding box center [133, 52] width 122 height 8
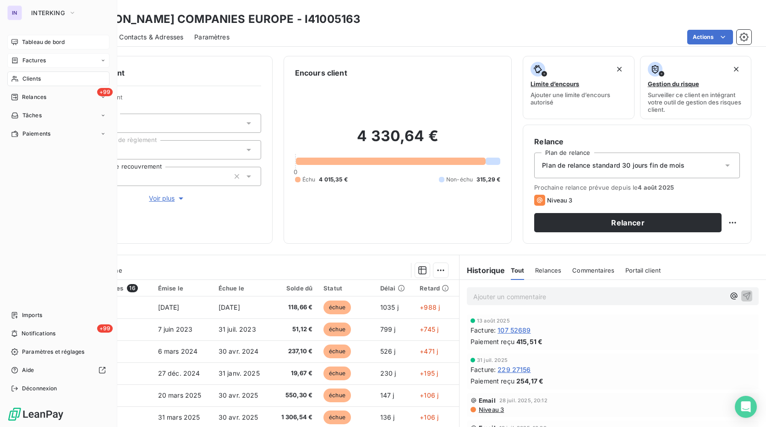
click at [25, 62] on span "Factures" at bounding box center [33, 60] width 23 height 8
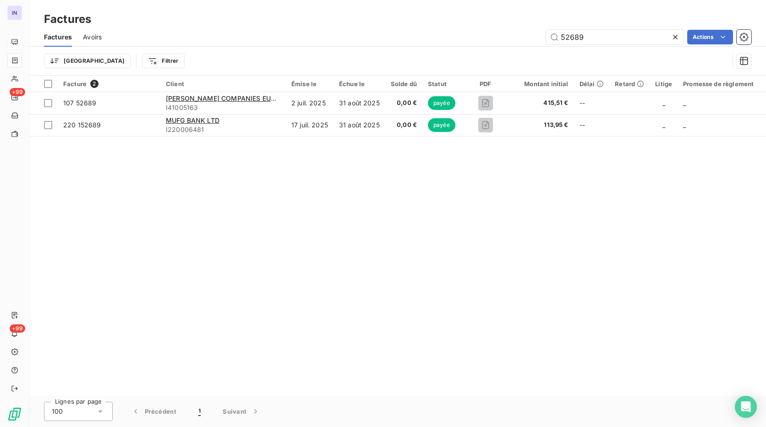
drag, startPoint x: 511, startPoint y: 35, endPoint x: 463, endPoint y: 36, distance: 47.2
click at [456, 36] on div "52689 Actions" at bounding box center [432, 37] width 638 height 15
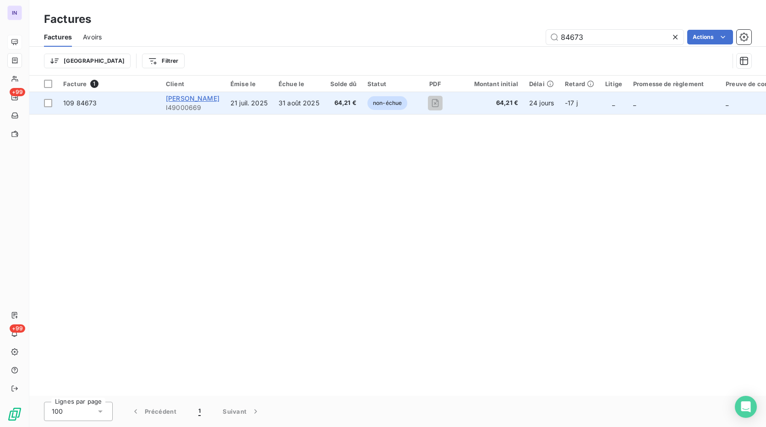
type input "84673"
click at [174, 98] on span "[PERSON_NAME]" at bounding box center [193, 98] width 54 height 8
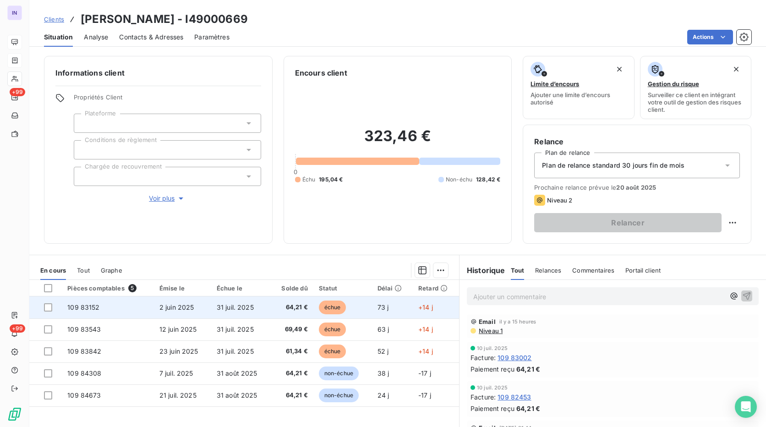
click at [263, 301] on td "31 juil. 2025" at bounding box center [241, 307] width 60 height 22
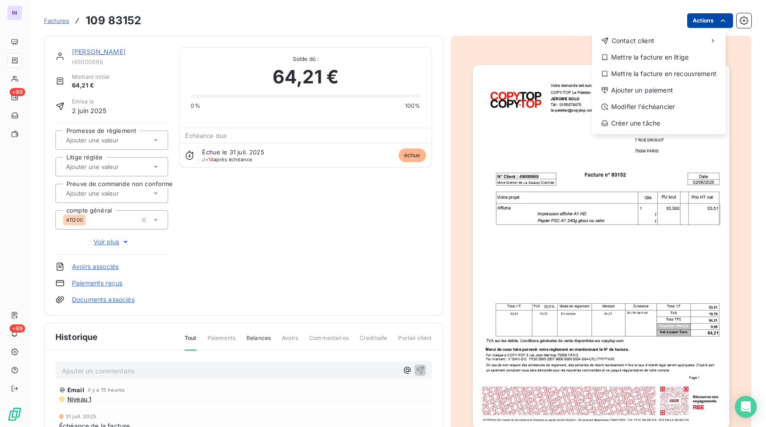
click at [694, 23] on html "IN +99 +99 Factures [PHONE_NUMBER] Actions Contact client Mettre la facture en …" at bounding box center [383, 213] width 766 height 427
click at [654, 90] on div "Ajouter un paiement" at bounding box center [658, 90] width 126 height 15
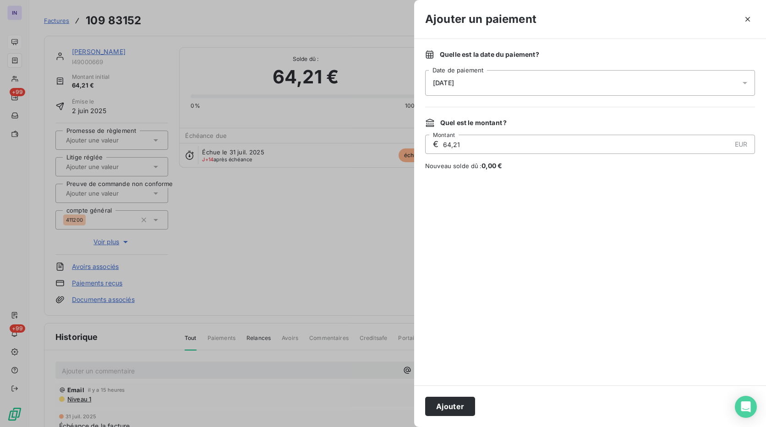
click at [527, 88] on div "[DATE]" at bounding box center [590, 83] width 330 height 26
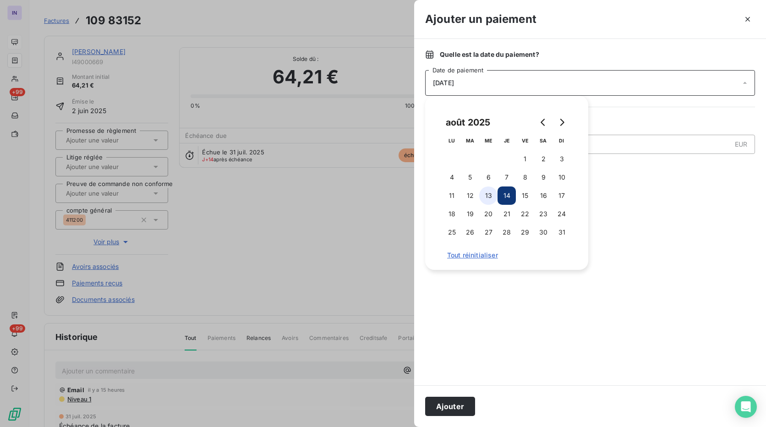
click at [491, 200] on button "13" at bounding box center [488, 195] width 18 height 18
drag, startPoint x: 452, startPoint y: 402, endPoint x: 450, endPoint y: 396, distance: 6.0
click at [452, 400] on button "Ajouter" at bounding box center [450, 406] width 50 height 19
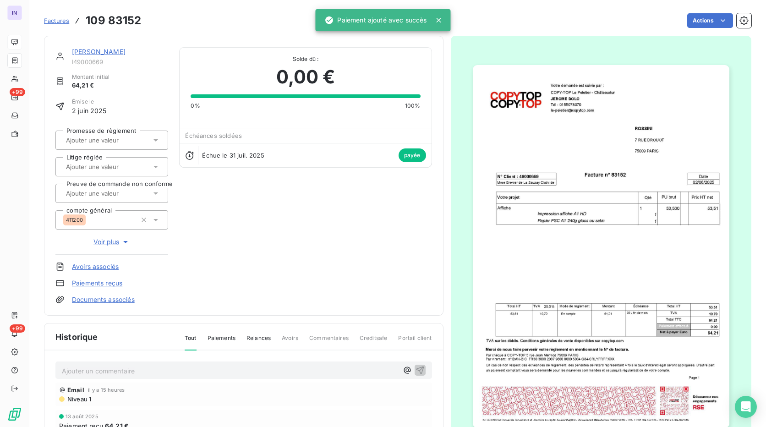
click at [82, 49] on link "[PERSON_NAME]" at bounding box center [99, 52] width 54 height 8
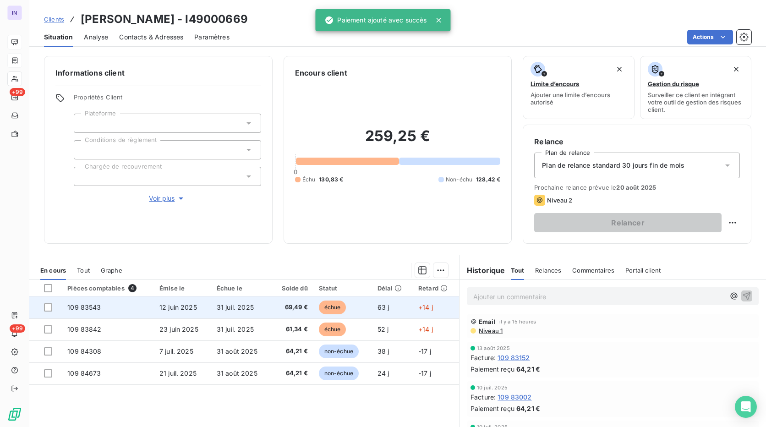
click at [254, 310] on td "31 juil. 2025" at bounding box center [241, 307] width 60 height 22
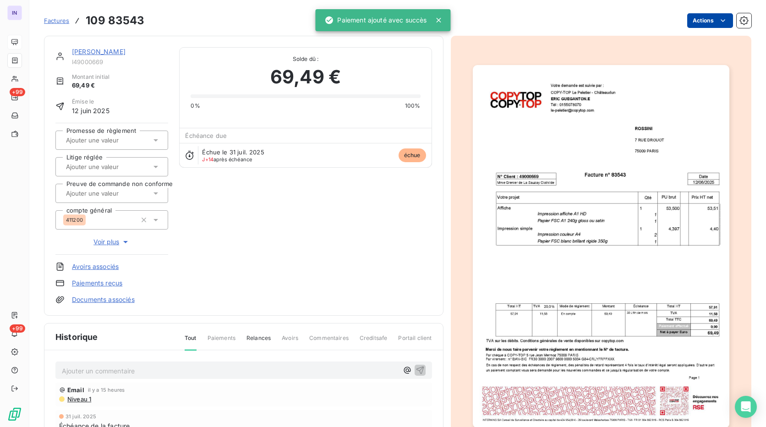
click at [691, 23] on html "IN +99 +99 Factures 109 83543 Actions [PERSON_NAME] I49000669 Montant initial 6…" at bounding box center [383, 213] width 766 height 427
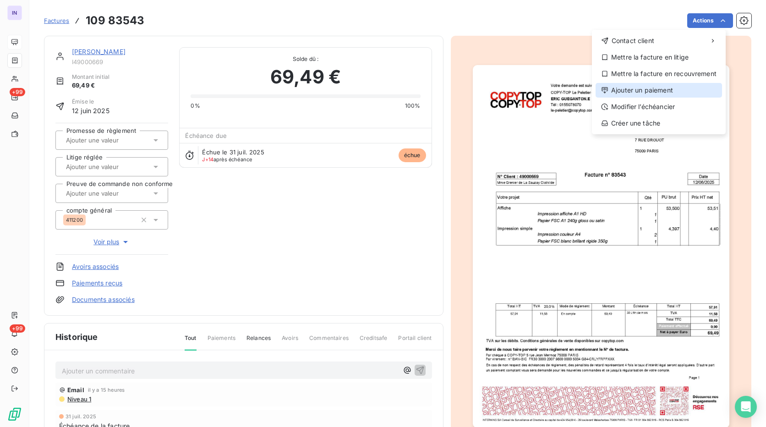
click at [635, 84] on div "Ajouter un paiement" at bounding box center [658, 90] width 126 height 15
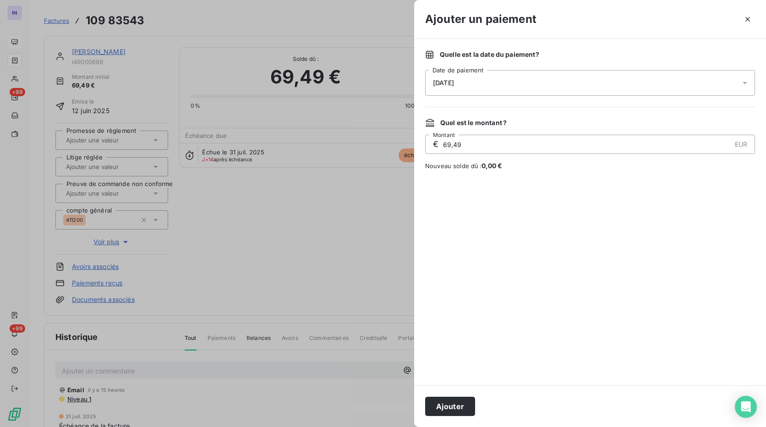
click at [452, 82] on span "[DATE]" at bounding box center [443, 82] width 21 height 7
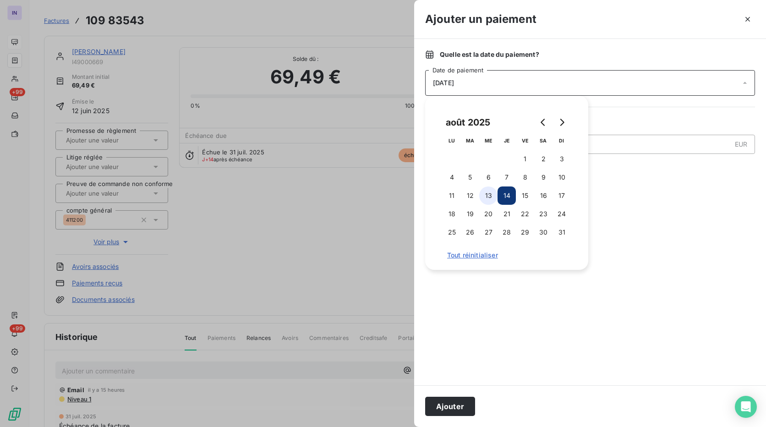
click at [487, 194] on button "13" at bounding box center [488, 195] width 18 height 18
click at [461, 400] on button "Ajouter" at bounding box center [450, 406] width 50 height 19
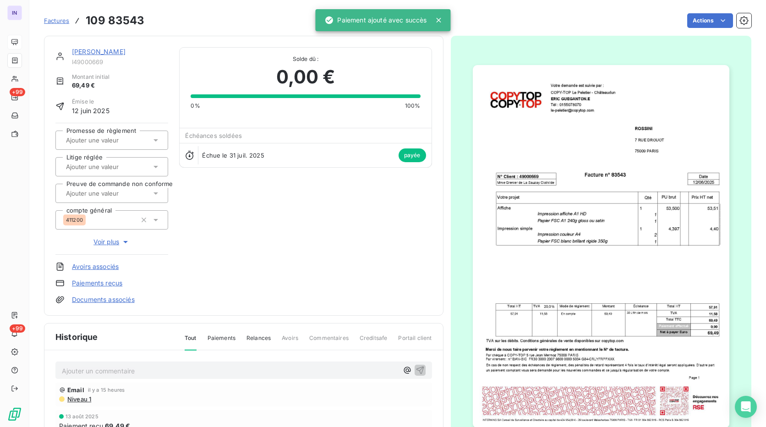
click at [95, 51] on link "[PERSON_NAME]" at bounding box center [99, 52] width 54 height 8
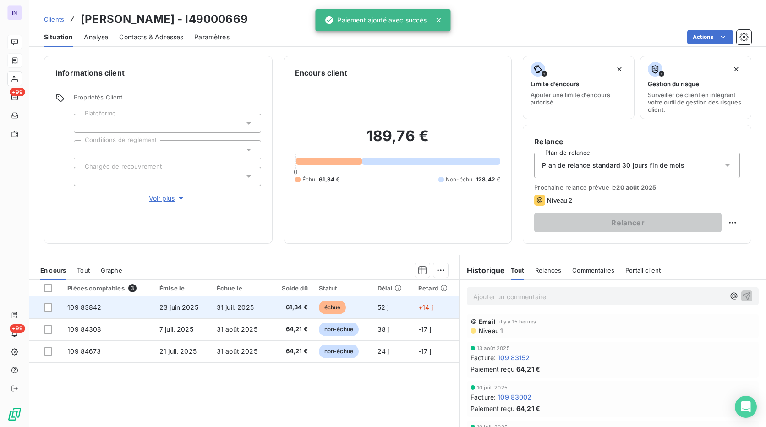
click at [256, 316] on td "31 juil. 2025" at bounding box center [241, 307] width 60 height 22
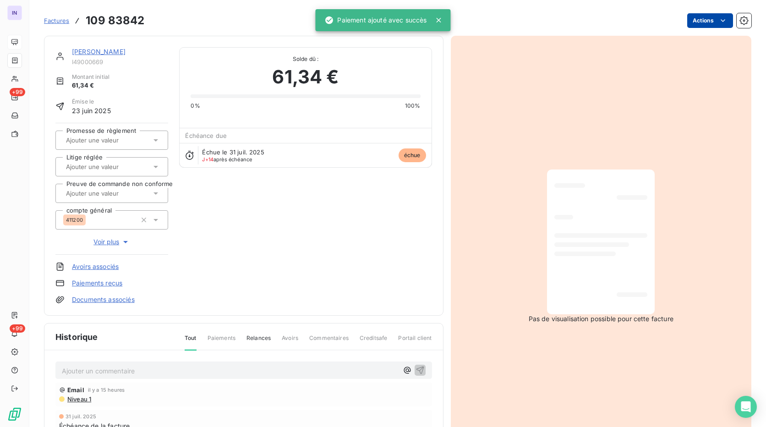
click at [696, 23] on html "IN +99 +99 Factures 109 83842 Actions [PERSON_NAME] I49000669 Montant initial 6…" at bounding box center [383, 213] width 766 height 427
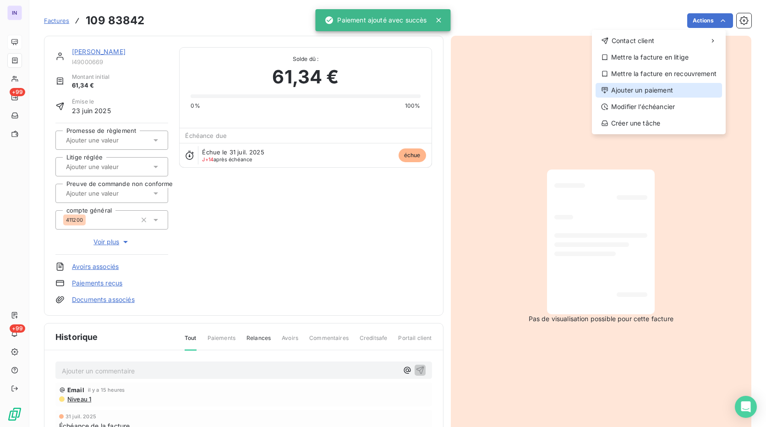
click at [633, 87] on div "Ajouter un paiement" at bounding box center [658, 90] width 126 height 15
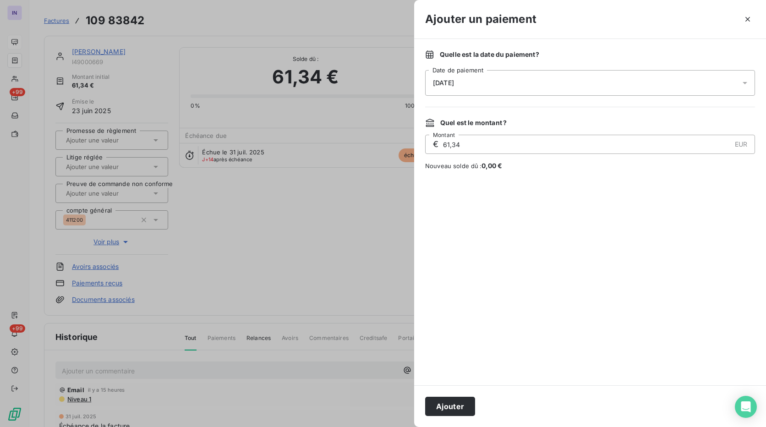
click at [527, 78] on div "[DATE]" at bounding box center [590, 83] width 330 height 26
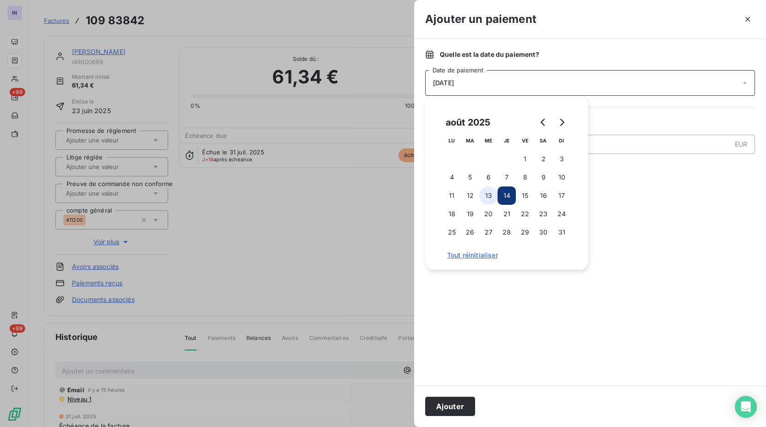
click at [488, 192] on button "13" at bounding box center [488, 195] width 18 height 18
drag, startPoint x: 445, startPoint y: 407, endPoint x: 319, endPoint y: 310, distance: 158.1
click at [445, 406] on button "Ajouter" at bounding box center [450, 406] width 50 height 19
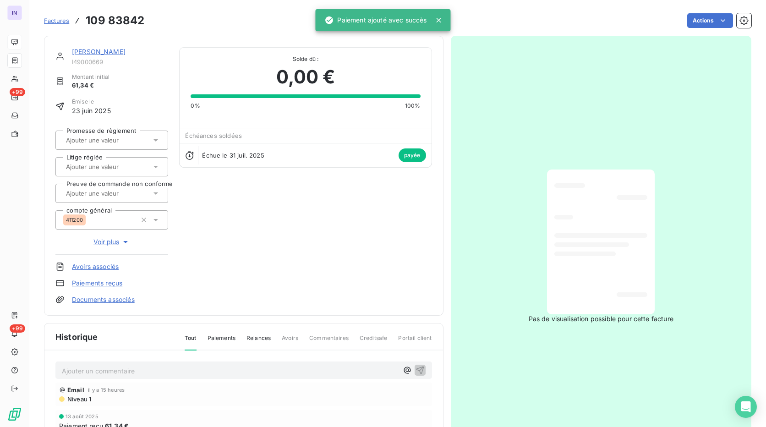
click at [90, 54] on link "[PERSON_NAME]" at bounding box center [99, 52] width 54 height 8
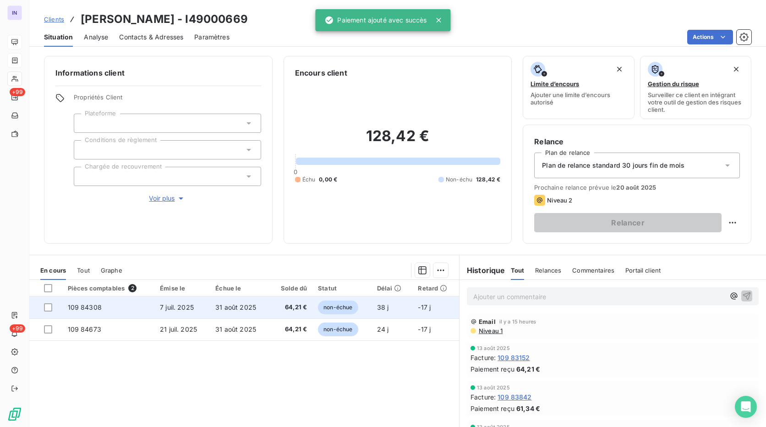
click at [298, 301] on td "64,21 €" at bounding box center [290, 307] width 43 height 22
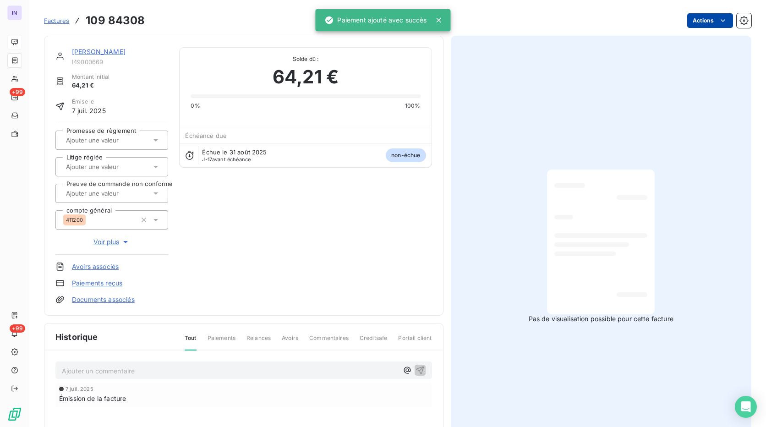
click at [707, 22] on html "IN +99 +99 Factures 109 84308 Actions [PERSON_NAME] I49000669 Montant initial 6…" at bounding box center [383, 213] width 766 height 427
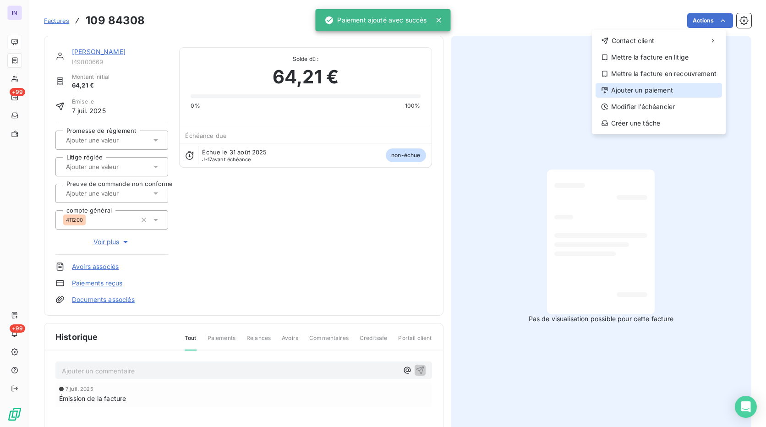
click at [670, 87] on div "Ajouter un paiement" at bounding box center [658, 90] width 126 height 15
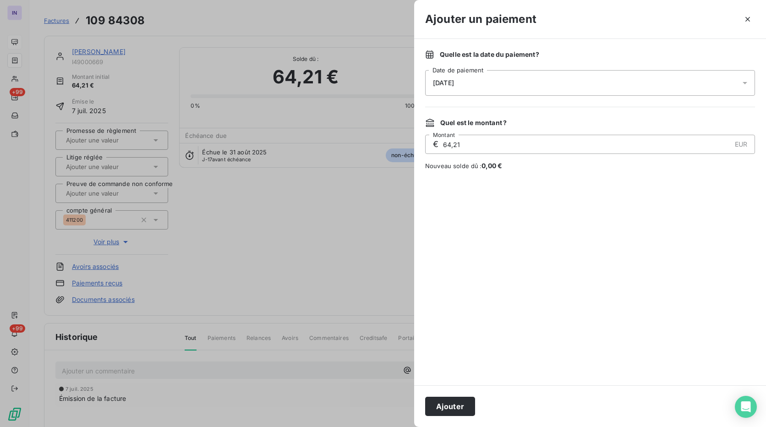
click at [480, 86] on div "[DATE]" at bounding box center [590, 83] width 330 height 26
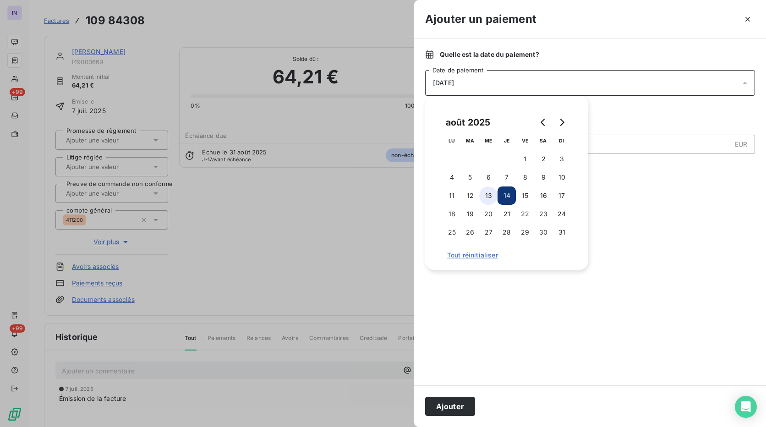
click at [486, 198] on button "13" at bounding box center [488, 195] width 18 height 18
click at [459, 402] on button "Ajouter" at bounding box center [450, 406] width 50 height 19
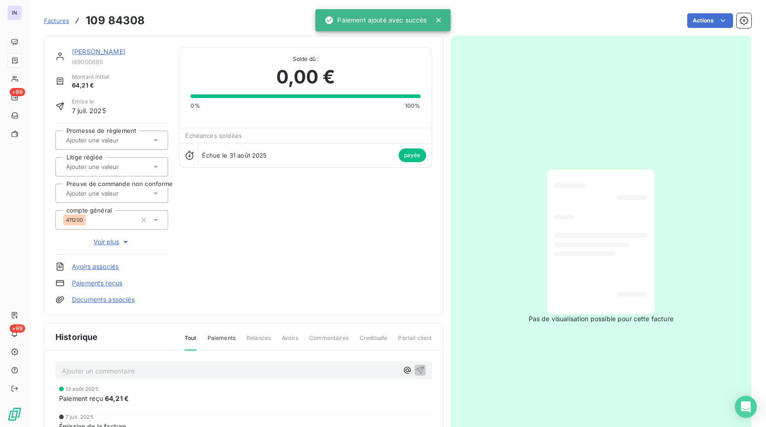
click at [85, 49] on link "[PERSON_NAME]" at bounding box center [99, 52] width 54 height 8
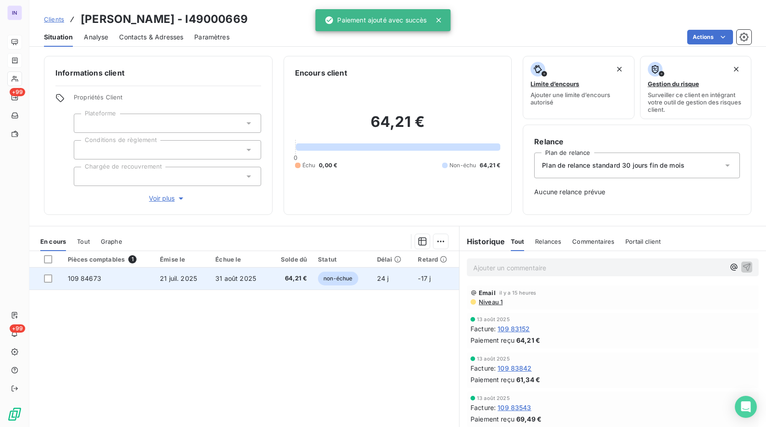
click at [278, 282] on span "64,21 €" at bounding box center [291, 278] width 32 height 9
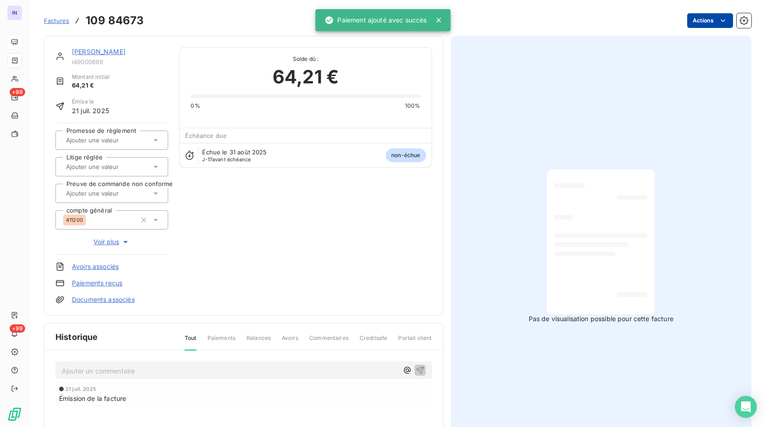
click at [696, 20] on html "IN +99 +99 Factures 109 84673 Actions [PERSON_NAME] I49000669 Montant initial 6…" at bounding box center [383, 213] width 766 height 427
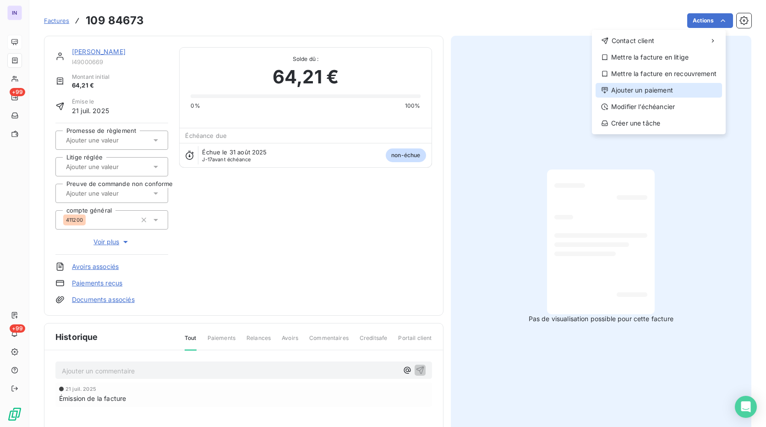
click at [653, 85] on div "Ajouter un paiement" at bounding box center [658, 90] width 126 height 15
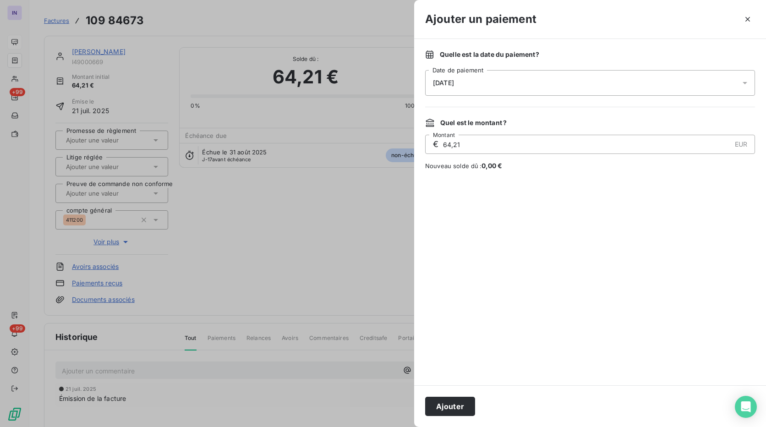
click at [556, 71] on div "[DATE]" at bounding box center [590, 83] width 330 height 26
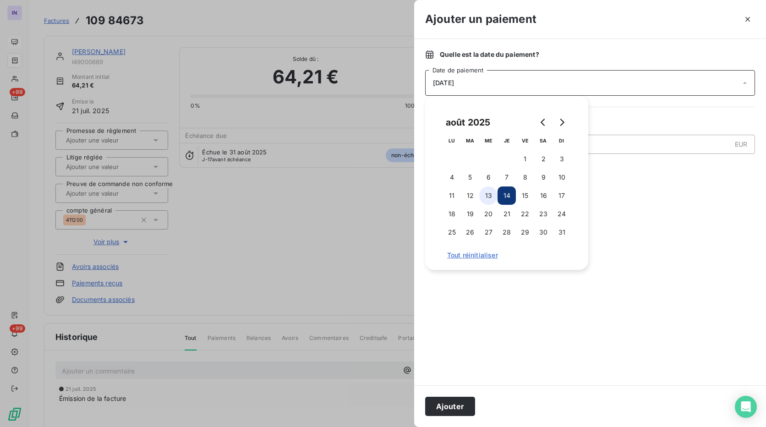
click at [484, 191] on button "13" at bounding box center [488, 195] width 18 height 18
click at [443, 397] on button "Ajouter" at bounding box center [450, 406] width 50 height 19
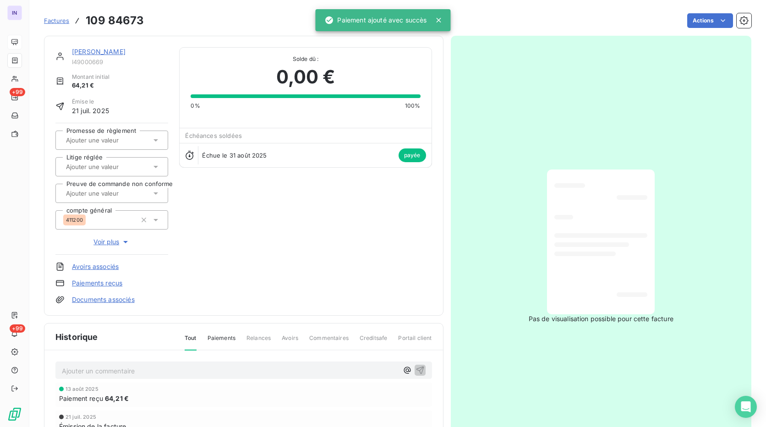
click at [84, 51] on link "[PERSON_NAME]" at bounding box center [99, 52] width 54 height 8
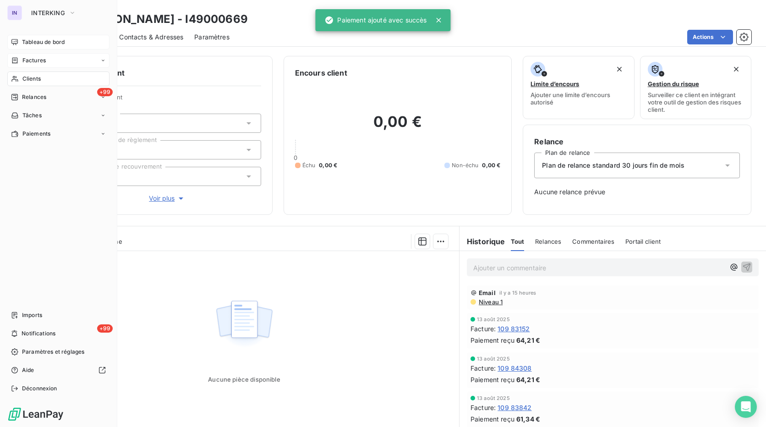
drag, startPoint x: 24, startPoint y: 79, endPoint x: 68, endPoint y: 85, distance: 43.9
click at [24, 79] on span "Clients" at bounding box center [31, 79] width 18 height 8
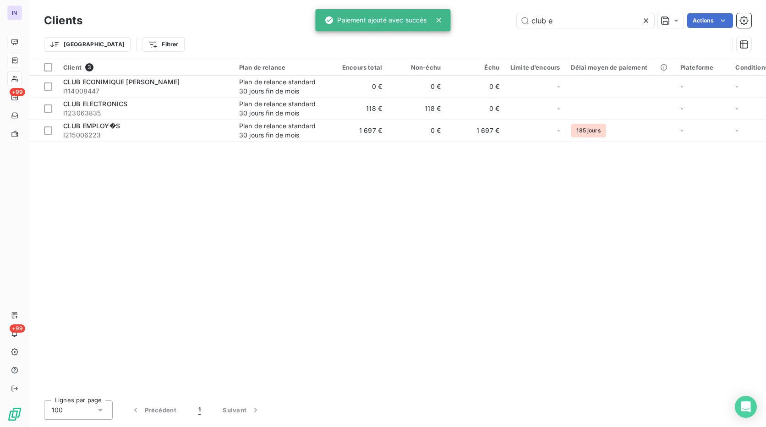
drag, startPoint x: 573, startPoint y: 21, endPoint x: 472, endPoint y: 14, distance: 101.4
click at [472, 14] on div "club e Actions" at bounding box center [422, 20] width 658 height 15
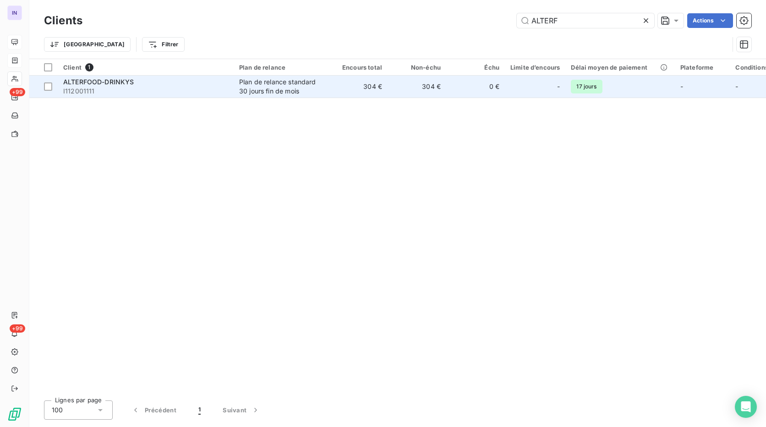
type input "ALTERF"
click at [229, 86] on td "ALTERFOOD-DRINKYS I112001111" at bounding box center [146, 87] width 176 height 22
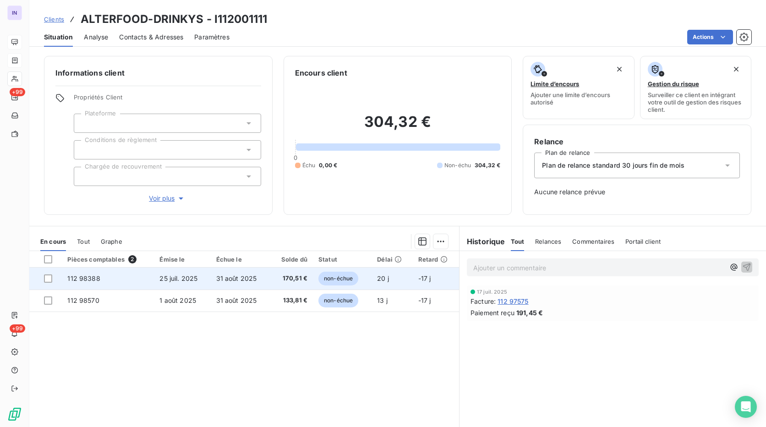
click at [205, 283] on td "25 juil. 2025" at bounding box center [182, 278] width 56 height 22
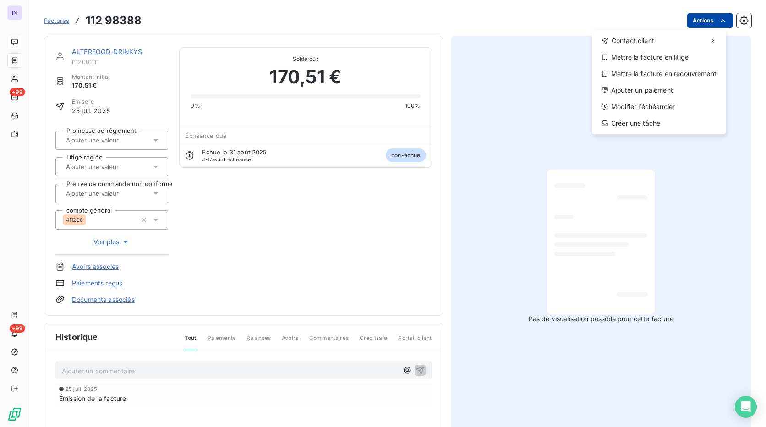
click at [696, 20] on html "IN +99 +99 Factures [PHONE_NUMBER] Actions Contact client Mettre la facture en …" at bounding box center [383, 213] width 766 height 427
click at [653, 94] on div "Ajouter un paiement" at bounding box center [658, 90] width 126 height 15
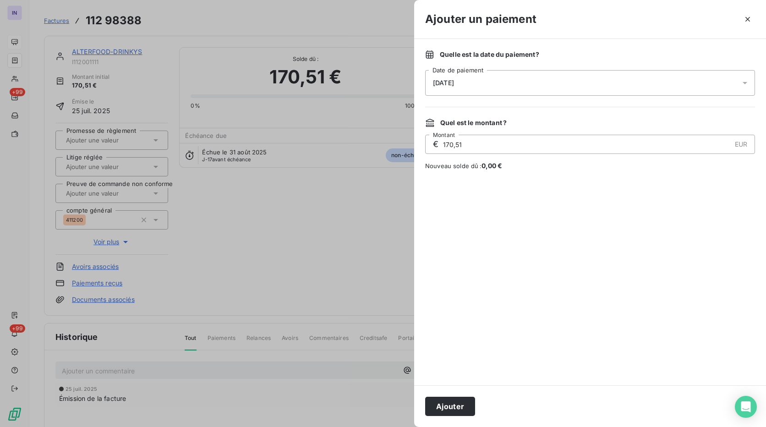
click at [559, 74] on div "[DATE]" at bounding box center [590, 83] width 330 height 26
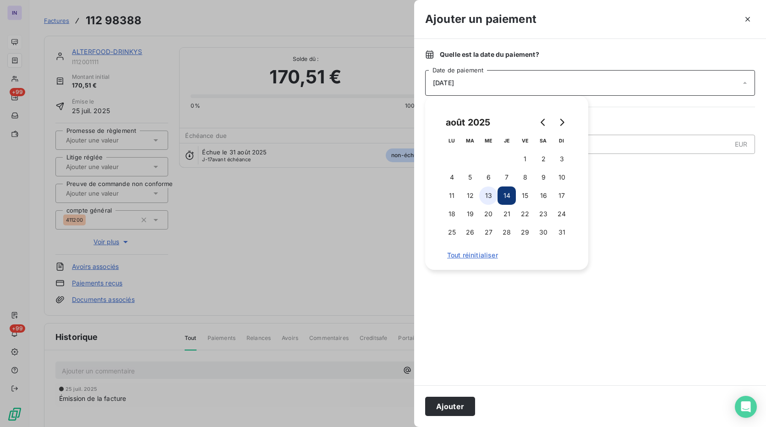
click at [487, 203] on button "13" at bounding box center [488, 195] width 18 height 18
click at [438, 400] on button "Ajouter" at bounding box center [450, 406] width 50 height 19
